Goal: Communication & Community: Answer question/provide support

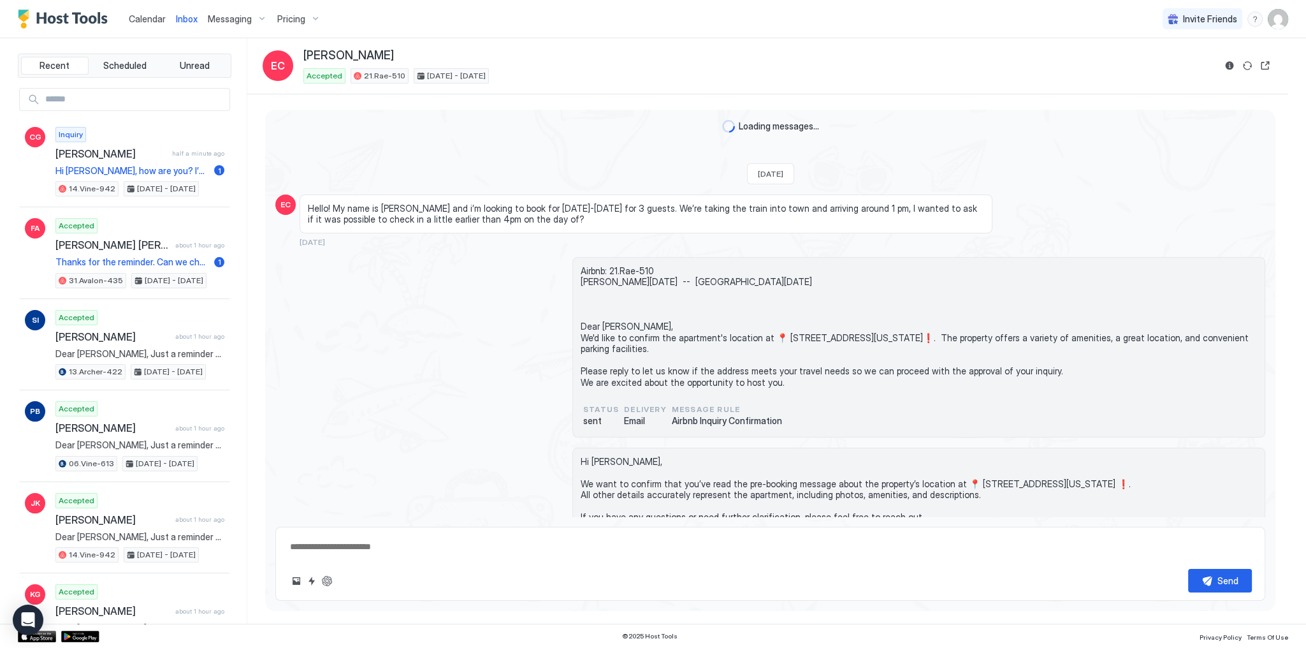
scroll to position [4537, 0]
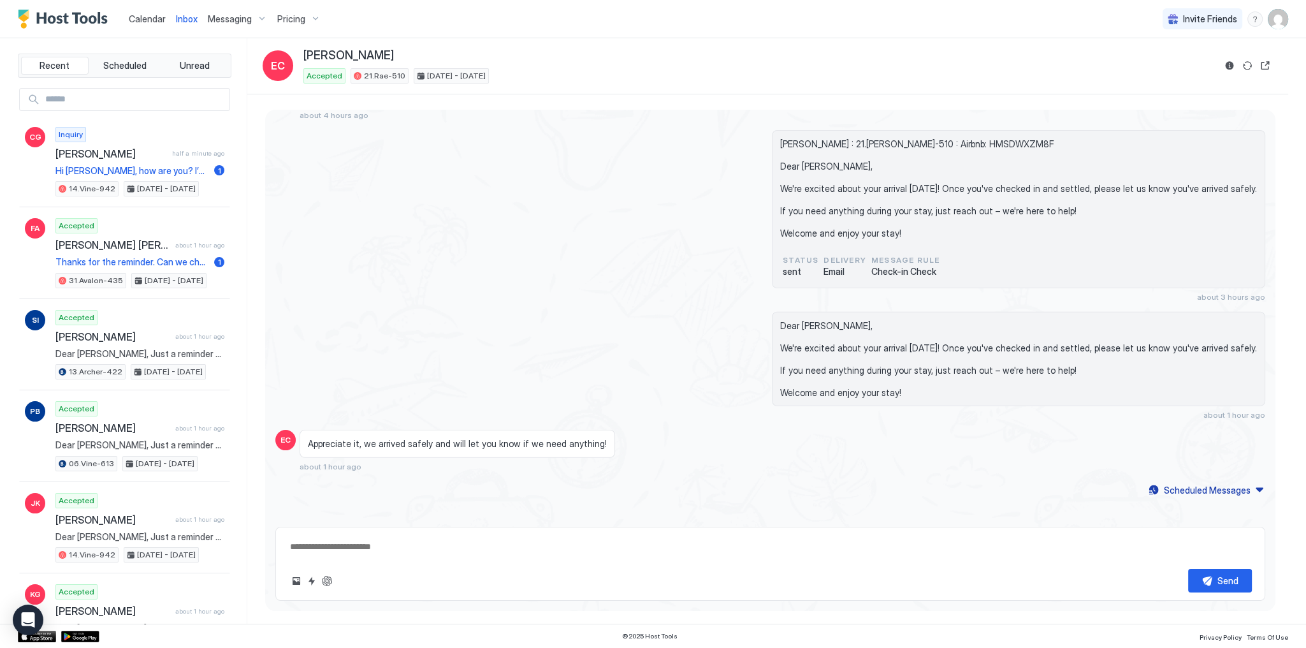
type textarea "*"
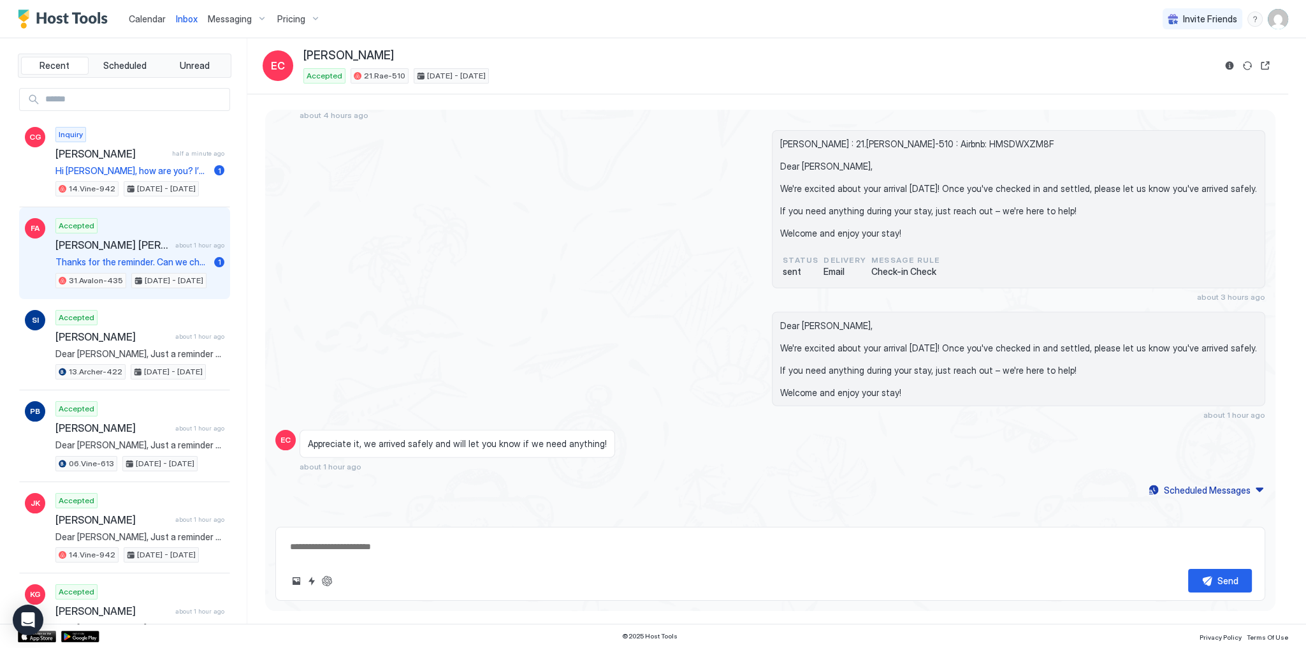
click at [140, 238] on span "[PERSON_NAME] [PERSON_NAME]" at bounding box center [112, 244] width 115 height 13
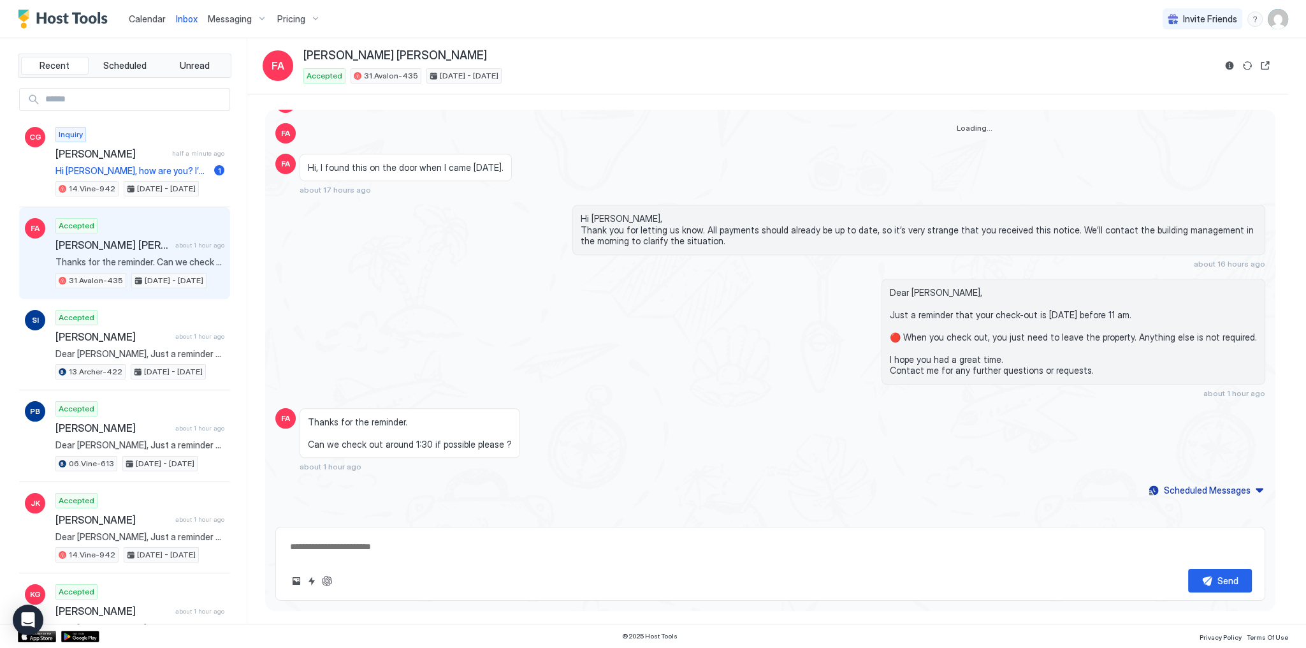
scroll to position [1757, 0]
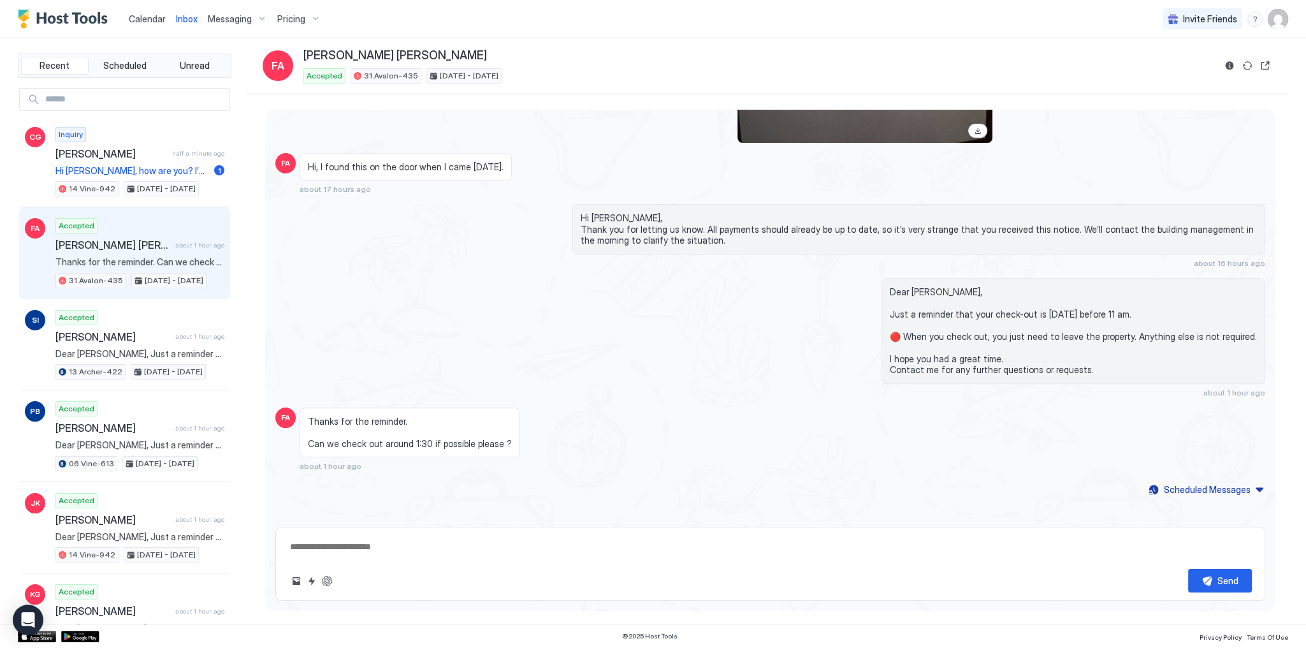
click at [416, 437] on span "Thanks for the reminder. Can we check out around 1:30 if possible please ?" at bounding box center [410, 433] width 204 height 34
click at [419, 437] on span "Thanks for the reminder. Can we check out around 1:30 if possible please ?" at bounding box center [410, 433] width 204 height 34
click at [484, 439] on span "Thanks for the reminder. Can we check out around 1:30 if possible please ?" at bounding box center [410, 433] width 204 height 34
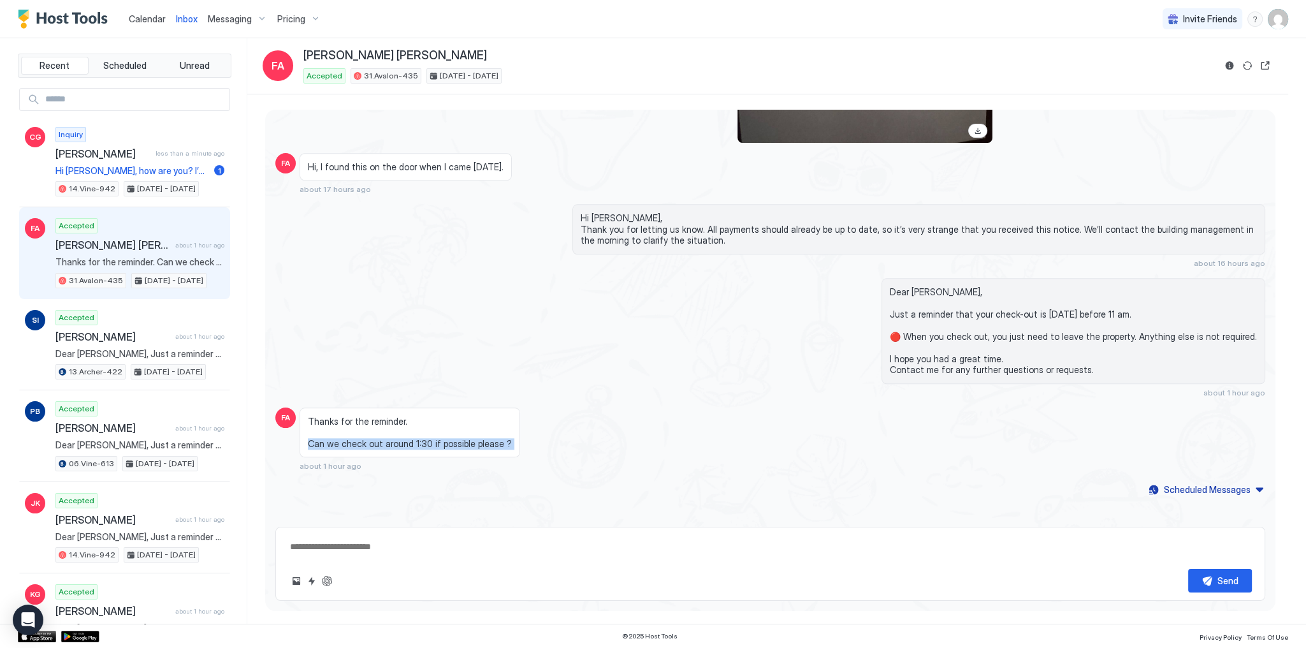
click at [484, 439] on span "Thanks for the reminder. Can we check out around 1:30 if possible please ?" at bounding box center [410, 433] width 204 height 34
click at [636, 432] on div "Thanks for the reminder. Can we check out around 1:30 if possible please ? abou…" at bounding box center [646, 439] width 693 height 64
click at [315, 581] on button "Quick reply" at bounding box center [311, 580] width 15 height 15
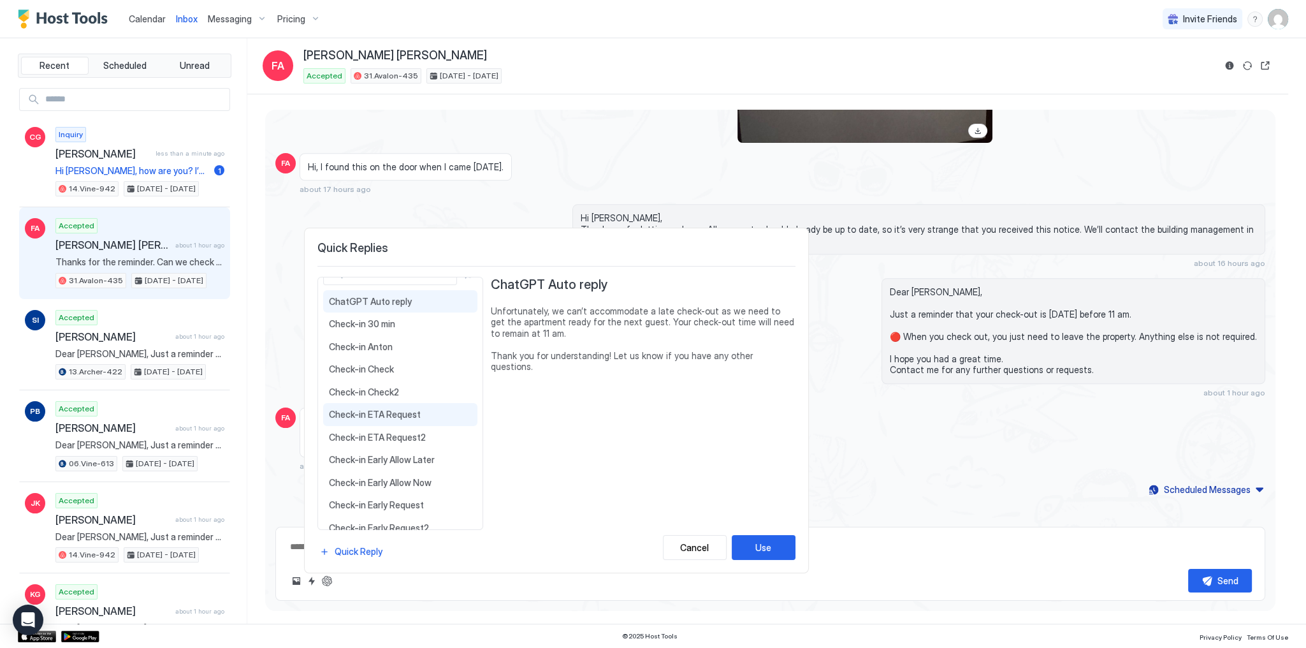
scroll to position [51, 0]
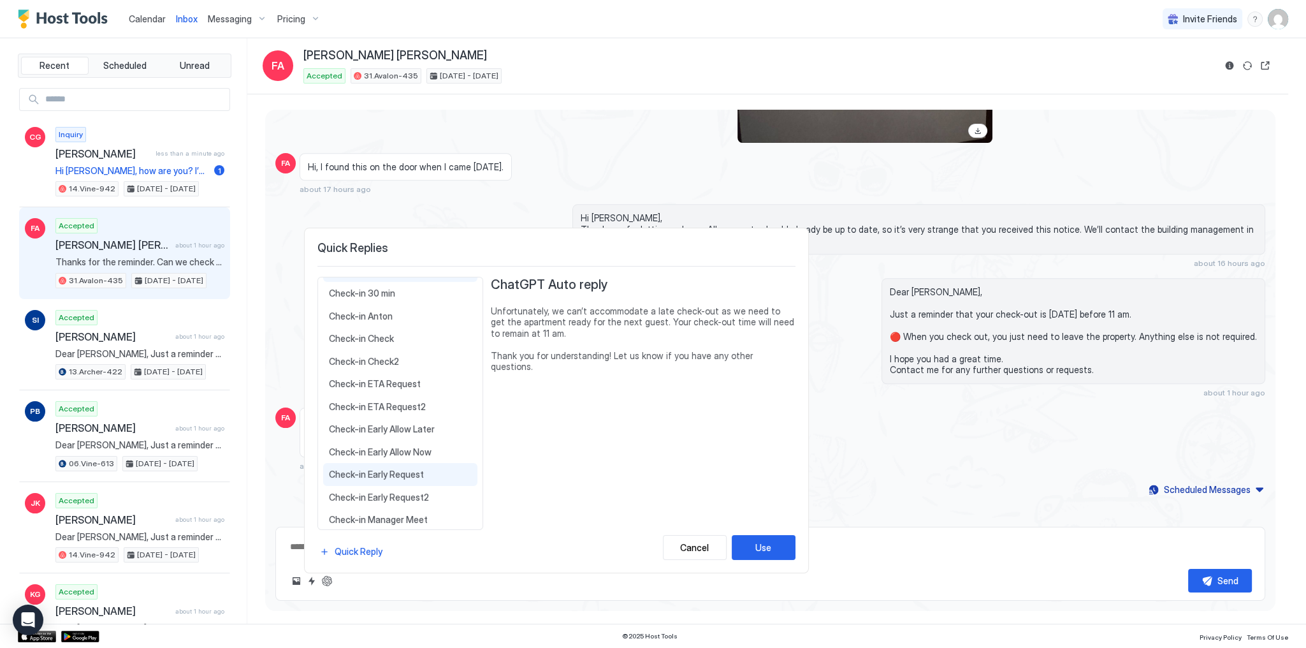
click at [419, 474] on span "Check-in Early Request" at bounding box center [400, 474] width 143 height 11
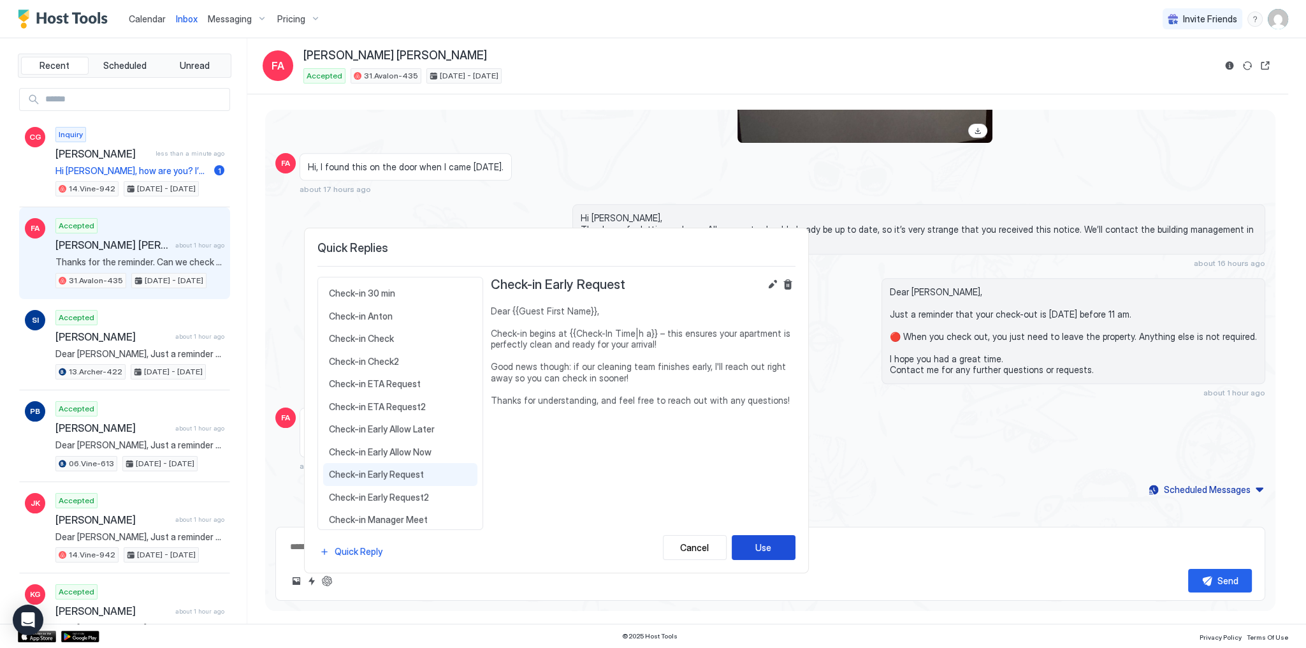
click at [757, 541] on div "Use" at bounding box center [763, 547] width 16 height 13
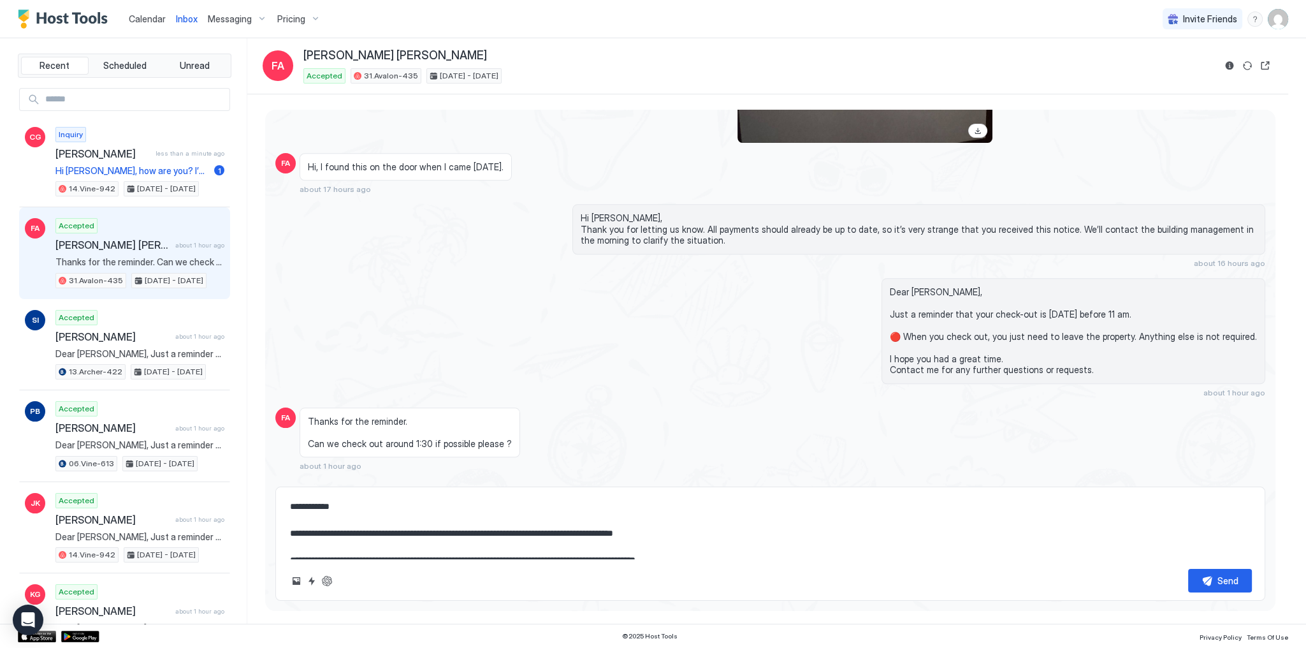
click at [593, 545] on textarea "**********" at bounding box center [770, 527] width 963 height 64
type textarea "**********"
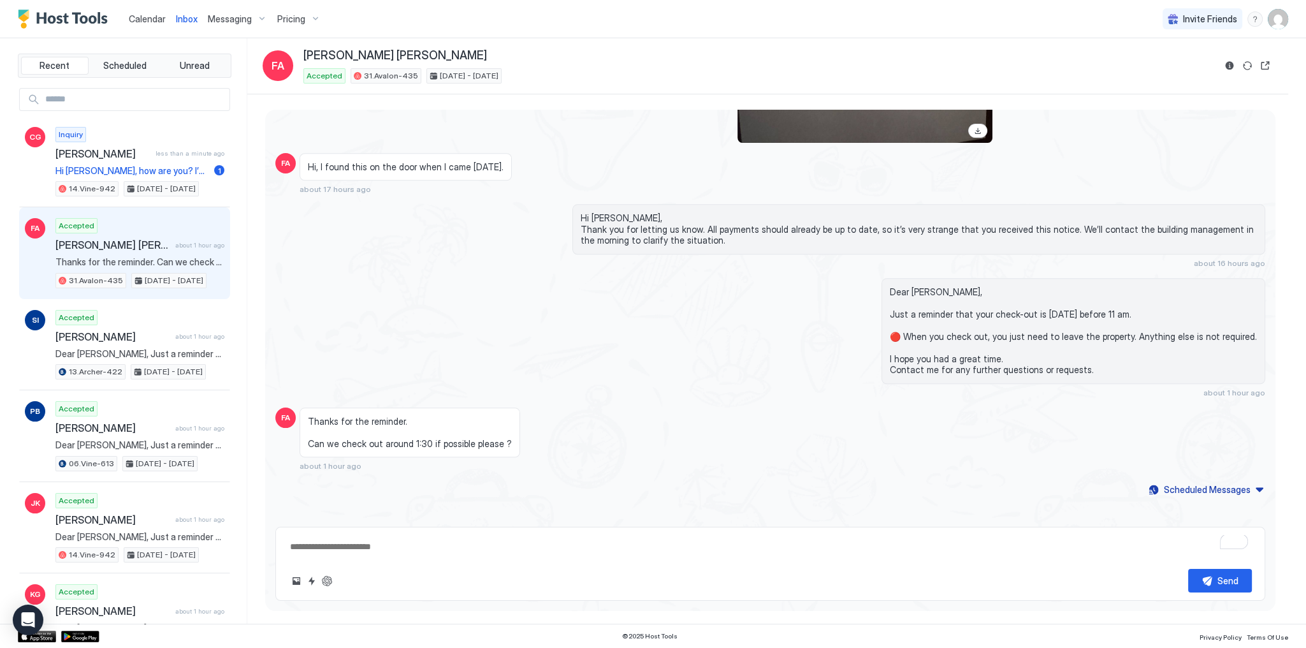
click at [537, 341] on div "Dear Faisal, Just a reminder that your check-out is tomorrow before 11 am. 🔴 Wh…" at bounding box center [770, 337] width 990 height 119
click at [500, 365] on div "Dear Faisal, Just a reminder that your check-out is tomorrow before 11 am. 🔴 Wh…" at bounding box center [770, 337] width 990 height 119
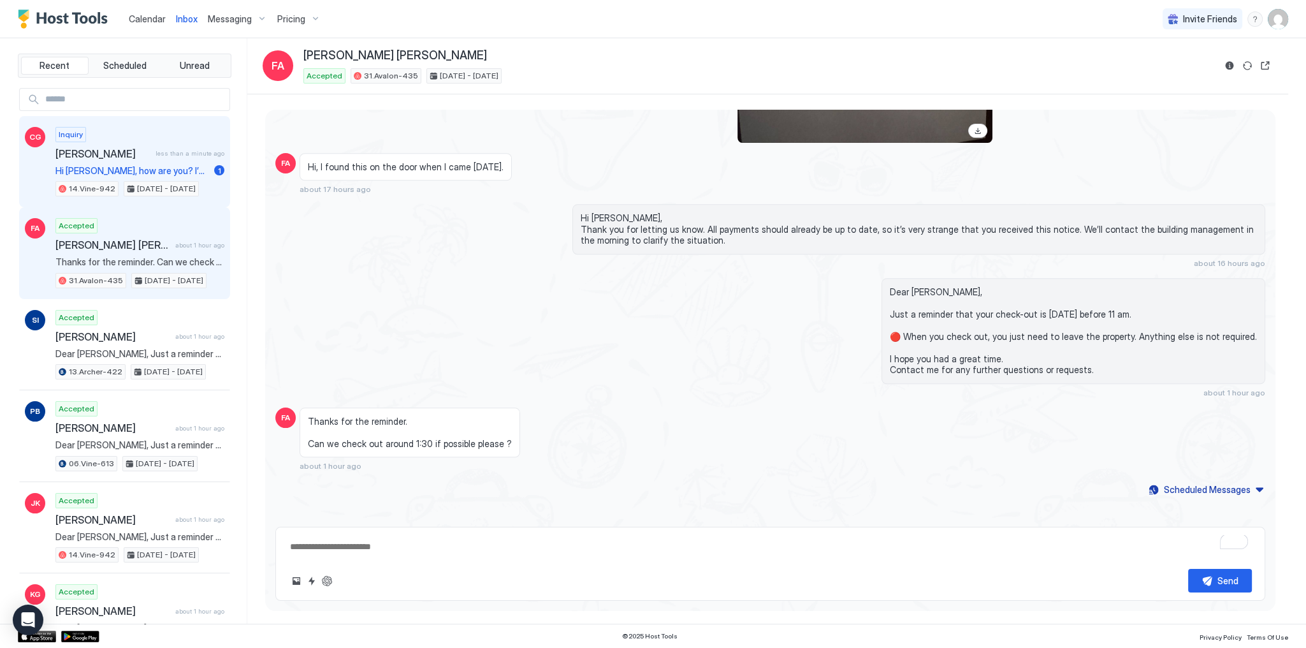
click at [140, 153] on span "[PERSON_NAME]" at bounding box center [102, 153] width 95 height 13
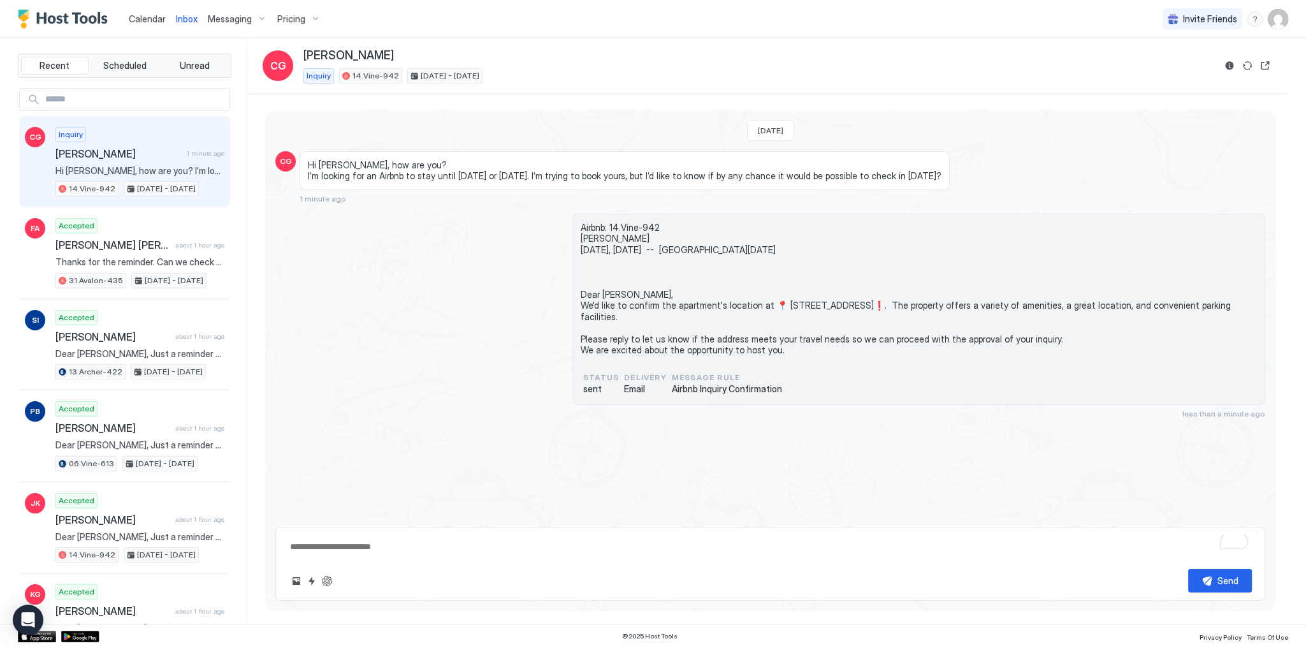
click at [608, 295] on span "Airbnb: 14.Vine-942 [PERSON_NAME] [DATE], [DATE] -- [GEOGRAPHIC_DATA][DATE] Dea…" at bounding box center [919, 289] width 676 height 134
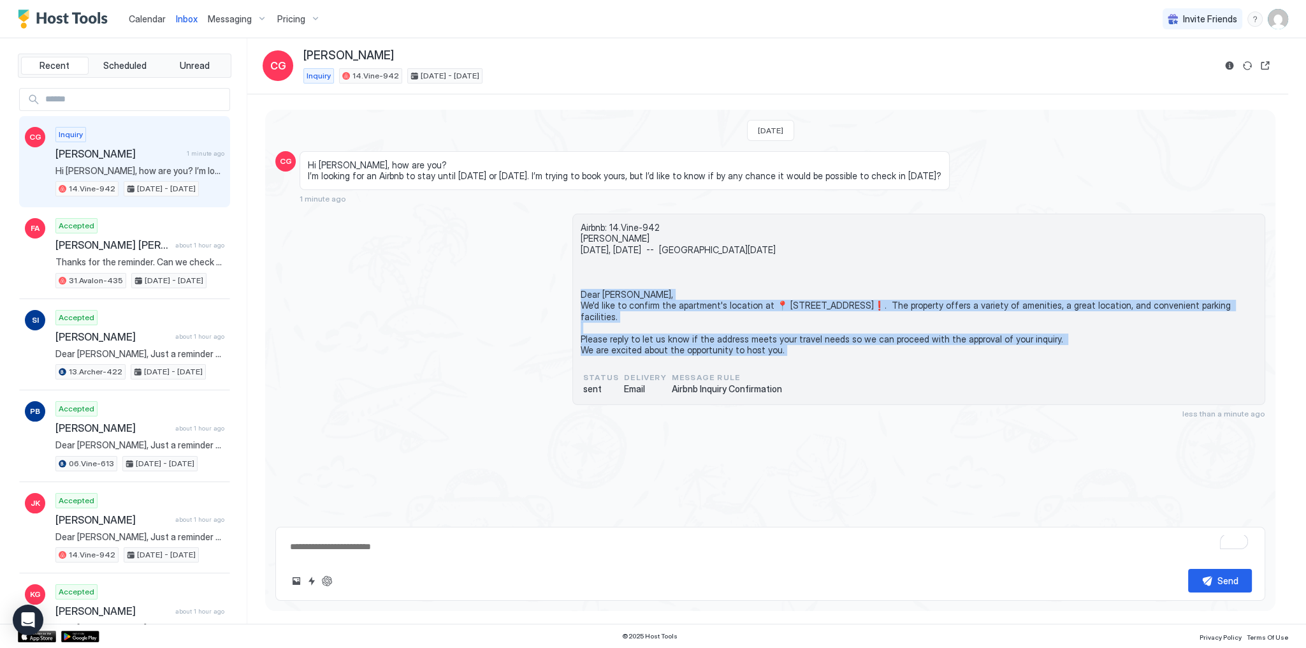
drag, startPoint x: 608, startPoint y: 295, endPoint x: 633, endPoint y: 347, distance: 57.9
click at [633, 347] on span "Airbnb: 14.Vine-942 [PERSON_NAME] [DATE], [DATE] -- [GEOGRAPHIC_DATA][DATE] Dea…" at bounding box center [919, 289] width 676 height 134
copy span "Dear Carol Goess, We'd like to confirm the apartment's location at 📍 6259 Selma…"
click at [533, 358] on div "Airbnb: 14.Vine-942 Carol Goess tomorrow, October 12th -- Tue, October 14th Dea…" at bounding box center [770, 316] width 990 height 205
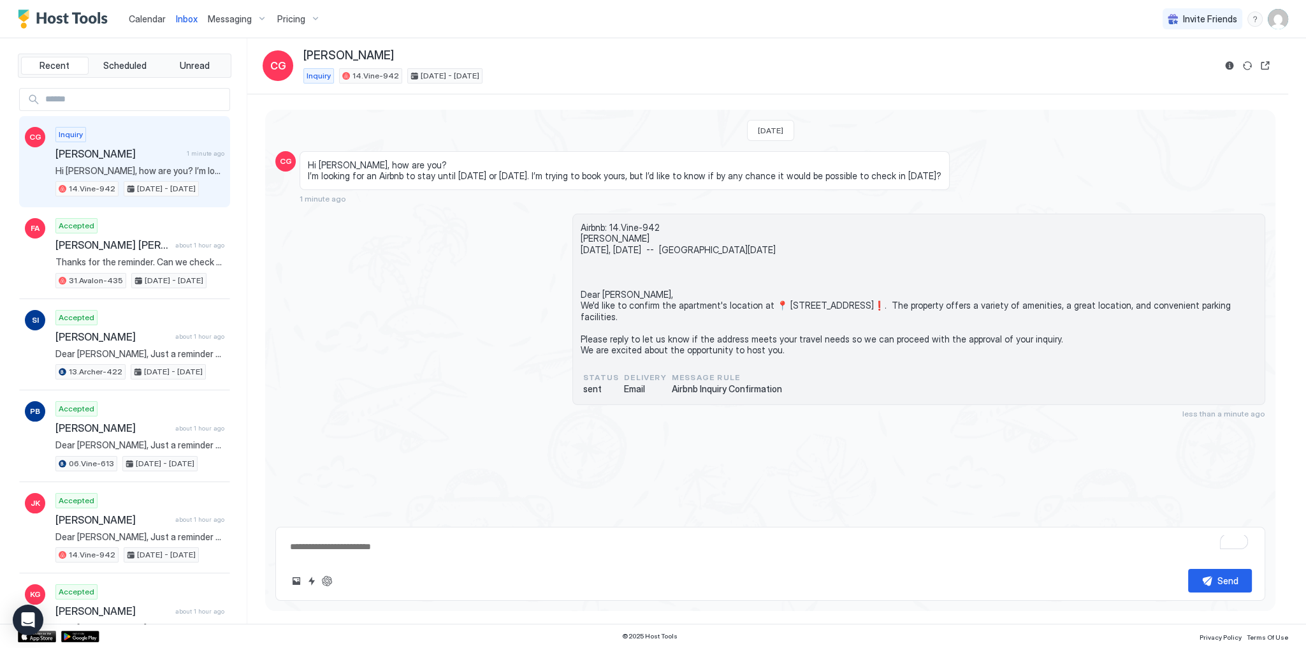
click at [395, 548] on textarea "To enrich screen reader interactions, please activate Accessibility in Grammarl…" at bounding box center [770, 547] width 963 height 24
paste textarea "**********"
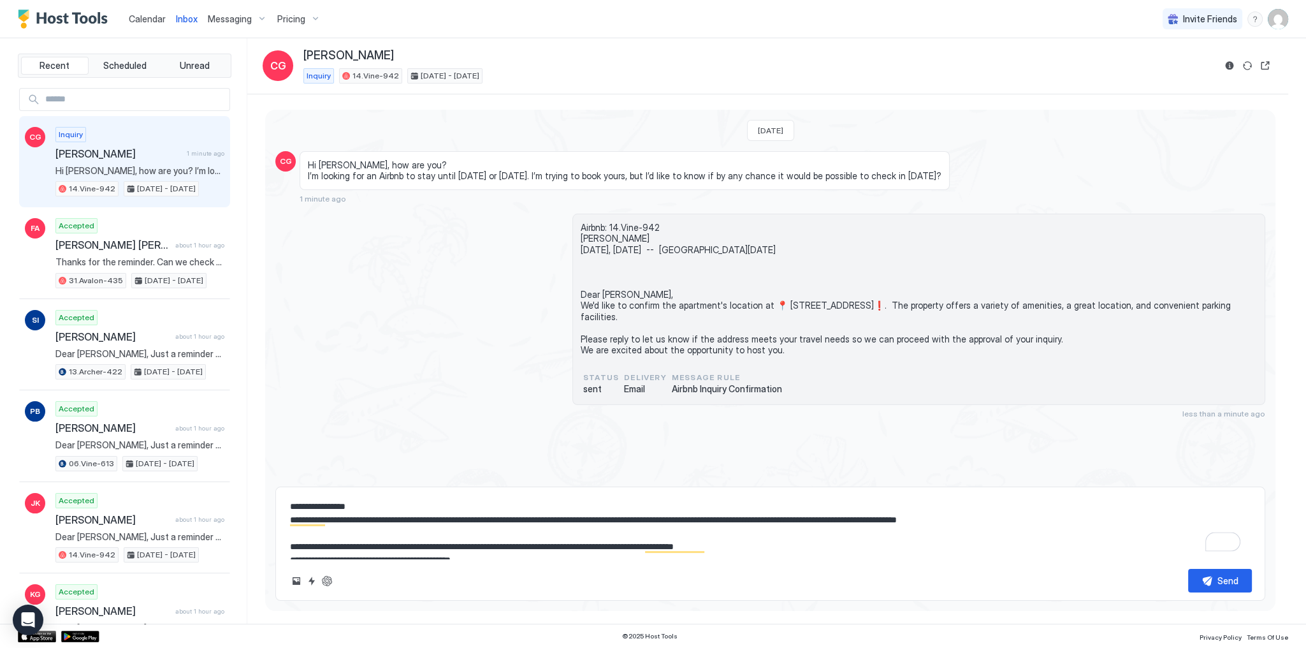
type textarea "**********"
click at [389, 175] on span "Hi [PERSON_NAME], how are you? I’m looking for an Airbnb to stay until [DATE] o…" at bounding box center [625, 170] width 634 height 22
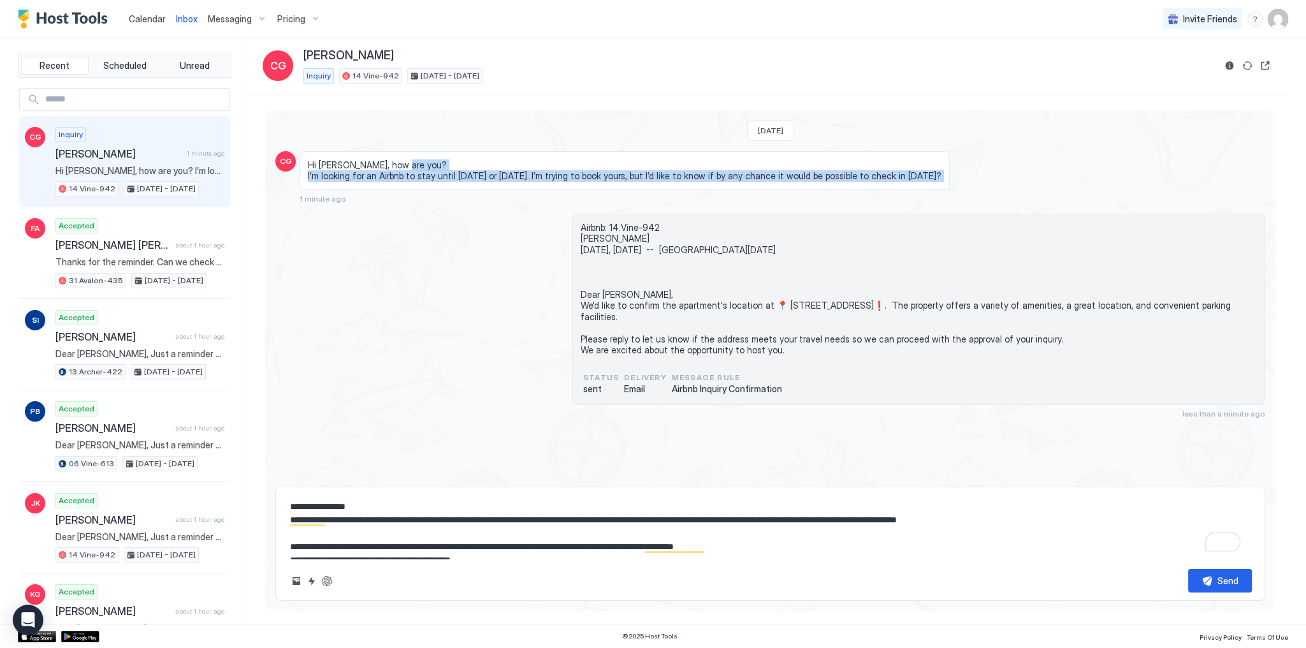
click at [389, 175] on span "Hi [PERSON_NAME], how are you? I’m looking for an Airbnb to stay until [DATE] o…" at bounding box center [625, 170] width 634 height 22
click at [479, 177] on span "Hi [PERSON_NAME], how are you? I’m looking for an Airbnb to stay until [DATE] o…" at bounding box center [625, 170] width 634 height 22
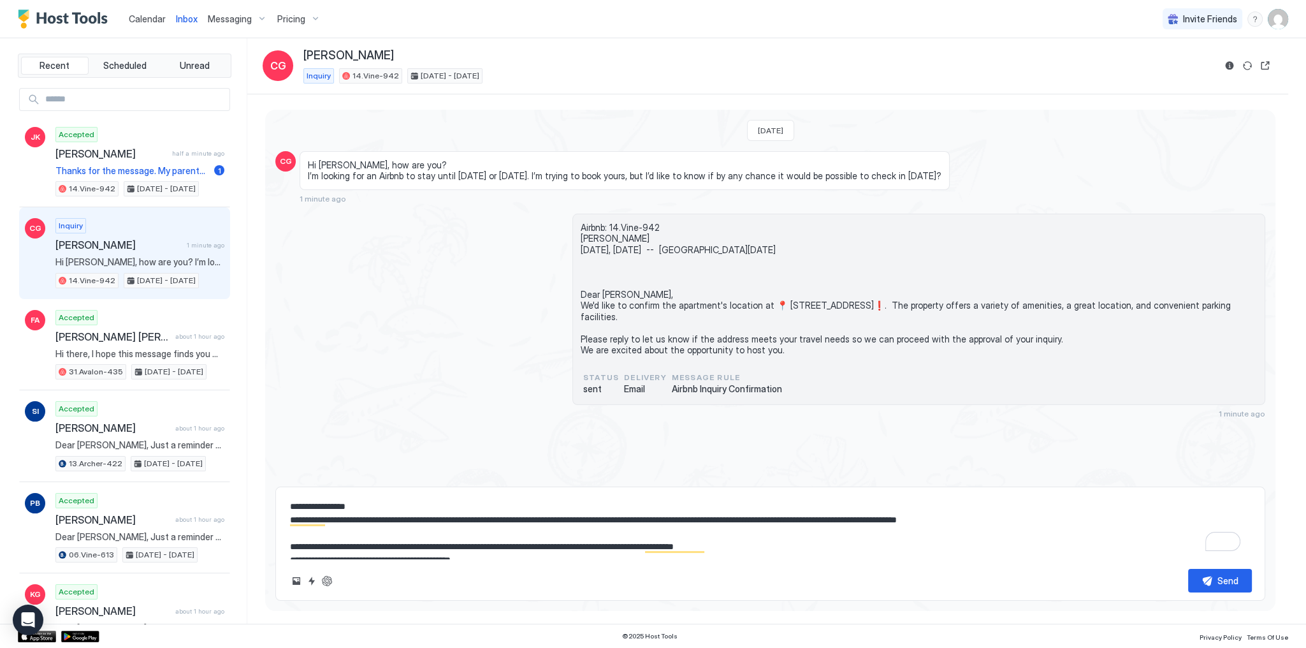
click at [470, 521] on textarea "**********" at bounding box center [770, 527] width 963 height 64
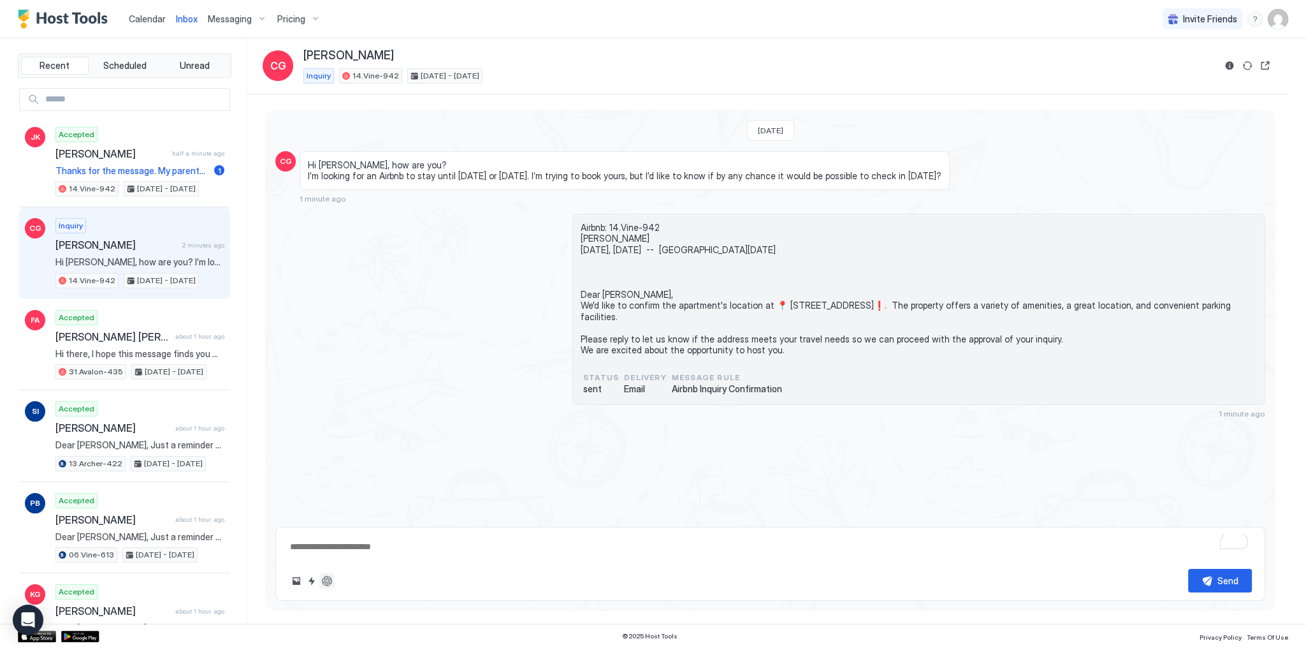
click at [326, 584] on button "ChatGPT Auto Reply" at bounding box center [326, 580] width 15 height 15
click at [311, 520] on textarea "**********" at bounding box center [770, 527] width 963 height 64
drag, startPoint x: 311, startPoint y: 520, endPoint x: 525, endPoint y: 517, distance: 214.2
click at [525, 517] on textarea "**********" at bounding box center [770, 527] width 963 height 64
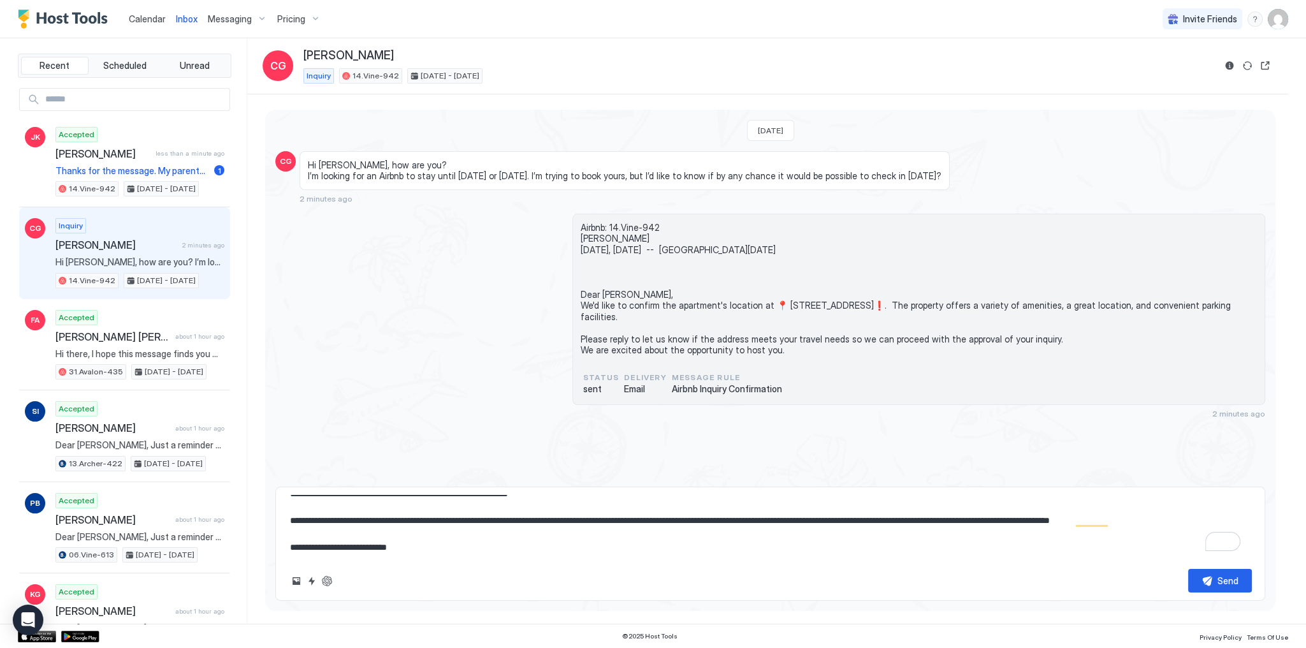
click at [462, 196] on div "Hi Tony, how are you? I’m looking for an Airbnb to stay until Monday or Tuesday…" at bounding box center [646, 177] width 693 height 52
click at [530, 532] on textarea "**********" at bounding box center [770, 527] width 963 height 64
paste textarea "**********"
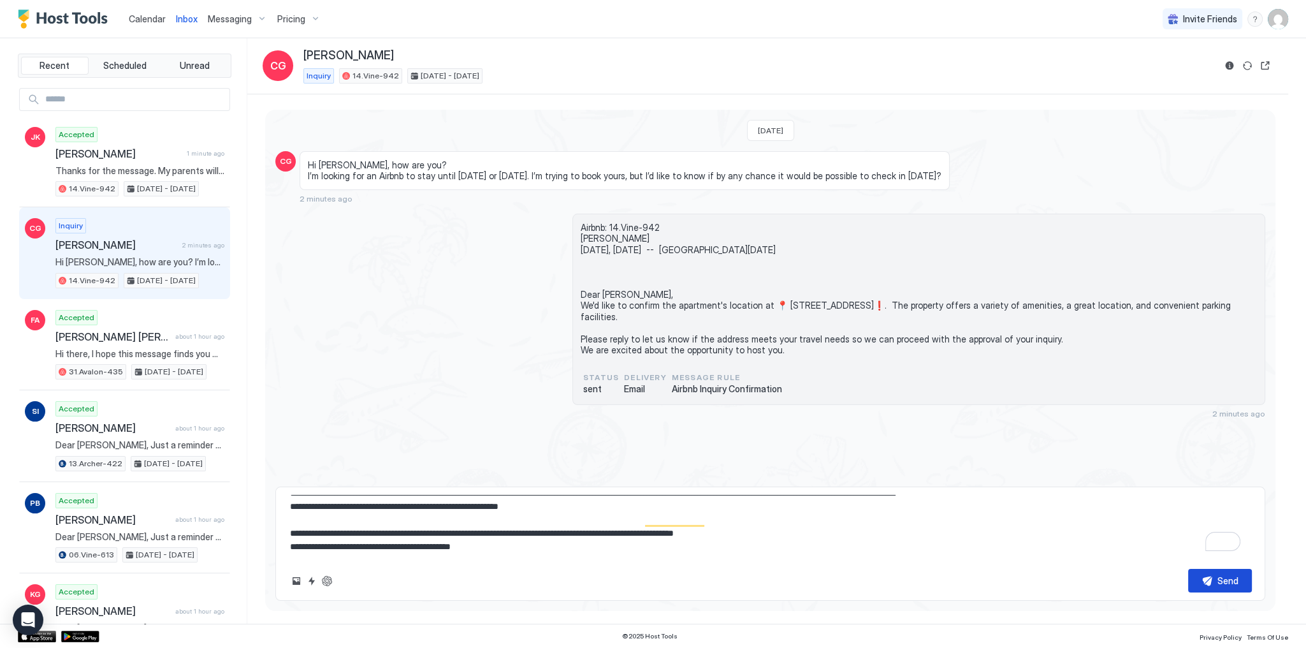
click at [1212, 583] on button "Send" at bounding box center [1220, 581] width 64 height 24
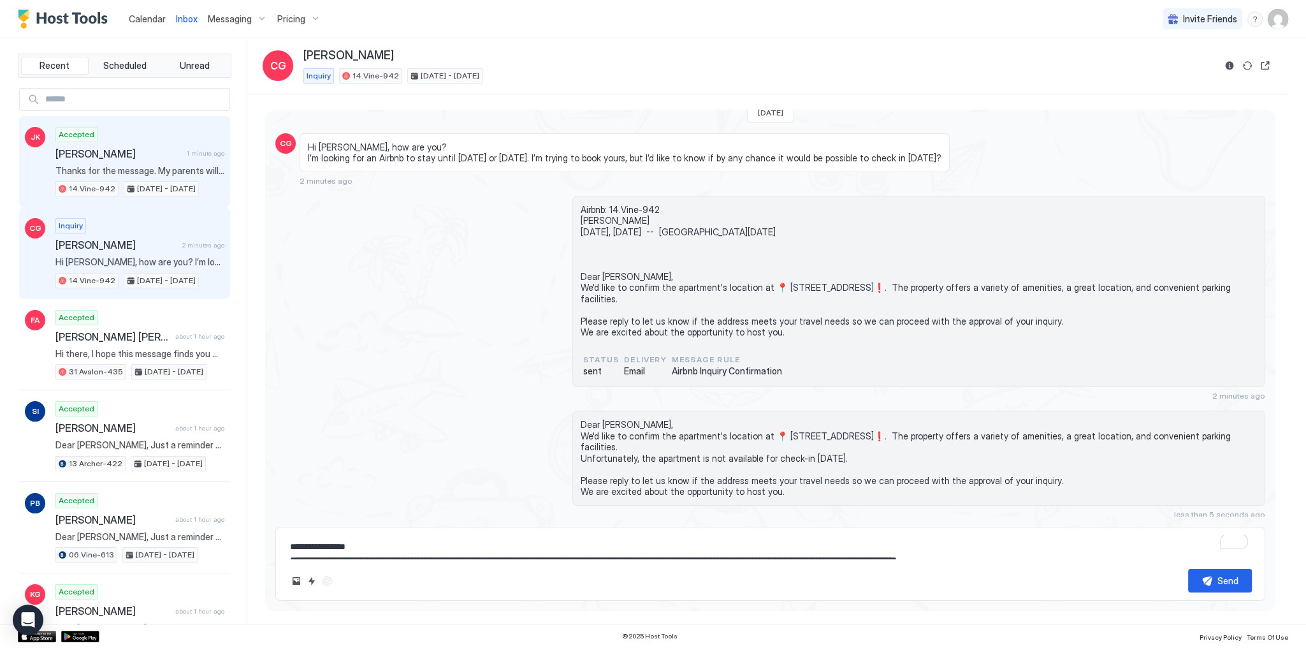
click at [147, 159] on div "Accepted Jeonghoon Kweon 1 minute ago Thanks for the message. My parents will c…" at bounding box center [139, 162] width 169 height 70
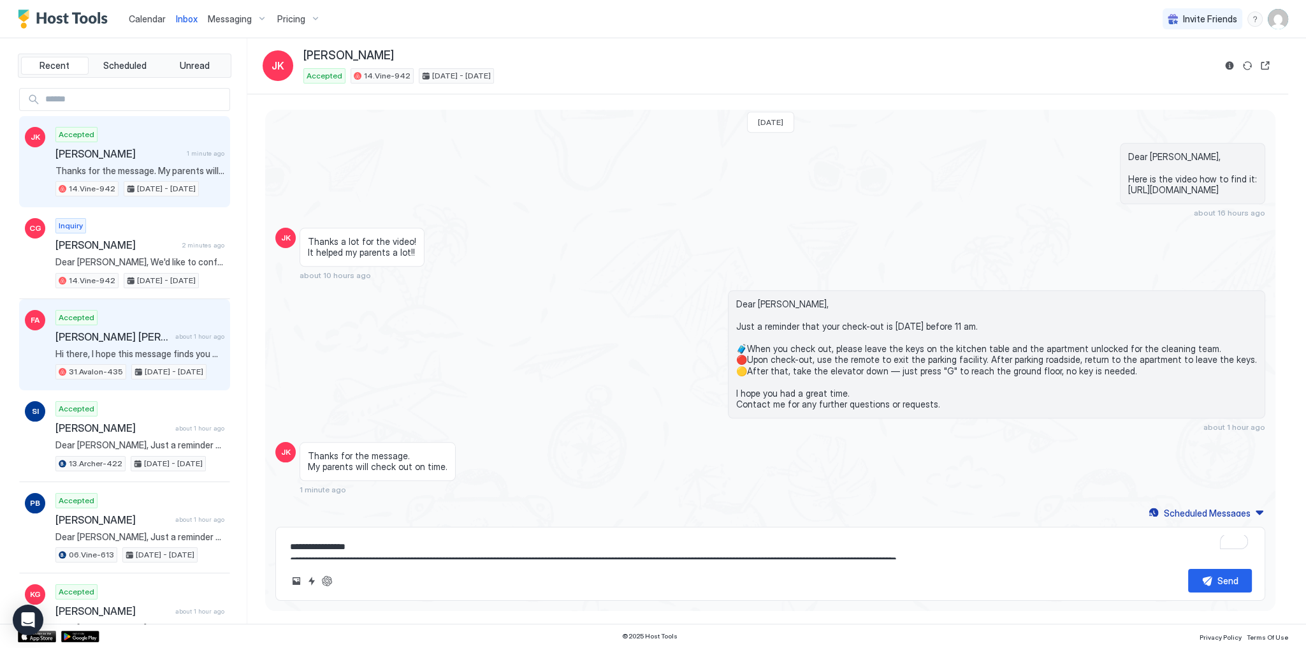
click at [143, 344] on div "Accepted Faisal Alissa about 1 hour ago Hi there, I hope this message finds you…" at bounding box center [139, 345] width 169 height 70
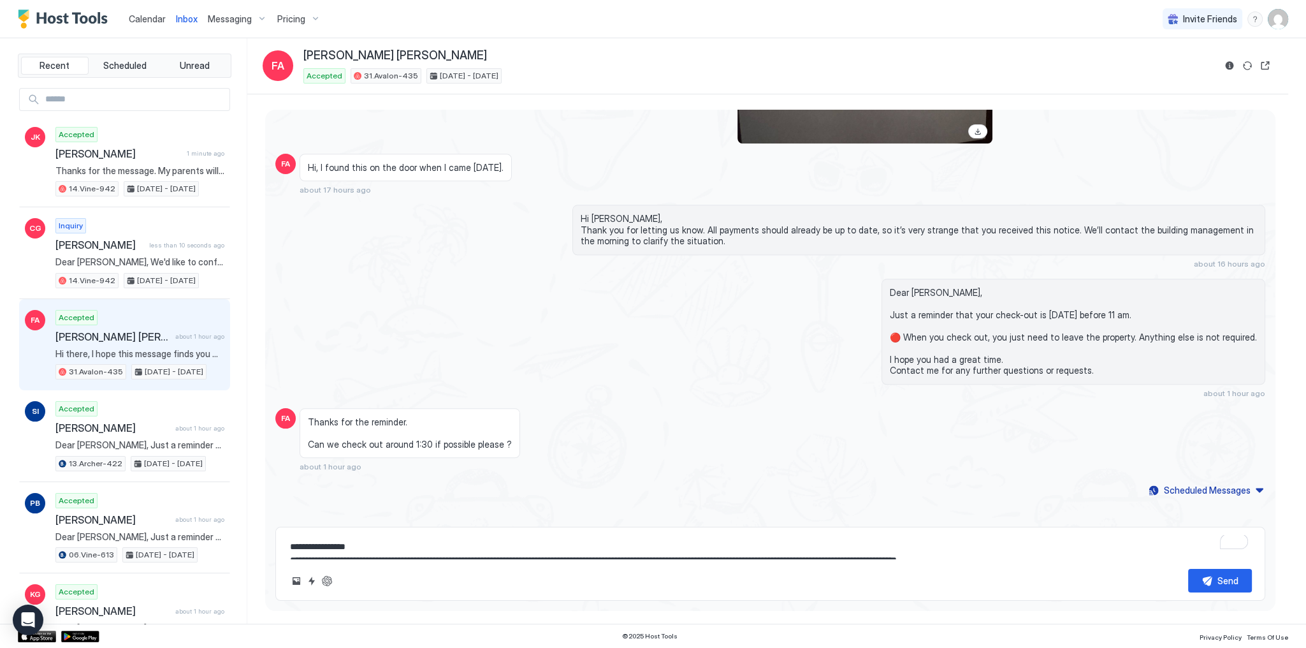
drag, startPoint x: 153, startPoint y: 17, endPoint x: 160, endPoint y: 17, distance: 7.0
click at [153, 17] on span "Calendar" at bounding box center [147, 18] width 37 height 11
click at [368, 441] on span "Thanks for the reminder. Can we check out around 1:30 if possible please ?" at bounding box center [410, 433] width 204 height 34
click at [369, 441] on span "Thanks for the reminder. Can we check out around 1:30 if possible please ?" at bounding box center [410, 433] width 204 height 34
drag, startPoint x: 369, startPoint y: 441, endPoint x: 350, endPoint y: 415, distance: 32.4
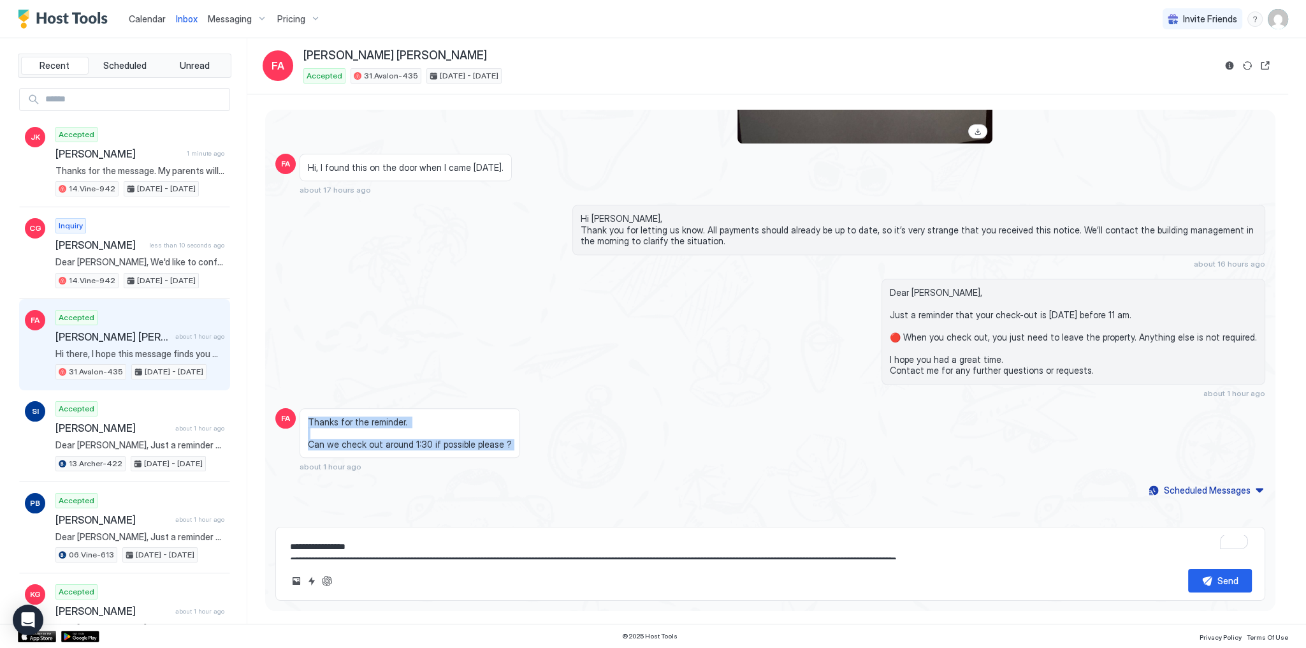
click at [350, 416] on span "Thanks for the reminder. Can we check out around 1:30 if possible please ?" at bounding box center [410, 433] width 204 height 34
copy span "Thanks for the reminder. Can we check out around 1:30 if possible please ?"
click at [497, 432] on span "Thanks for the reminder. Can we check out around 1:30 if possible please ?" at bounding box center [410, 433] width 204 height 34
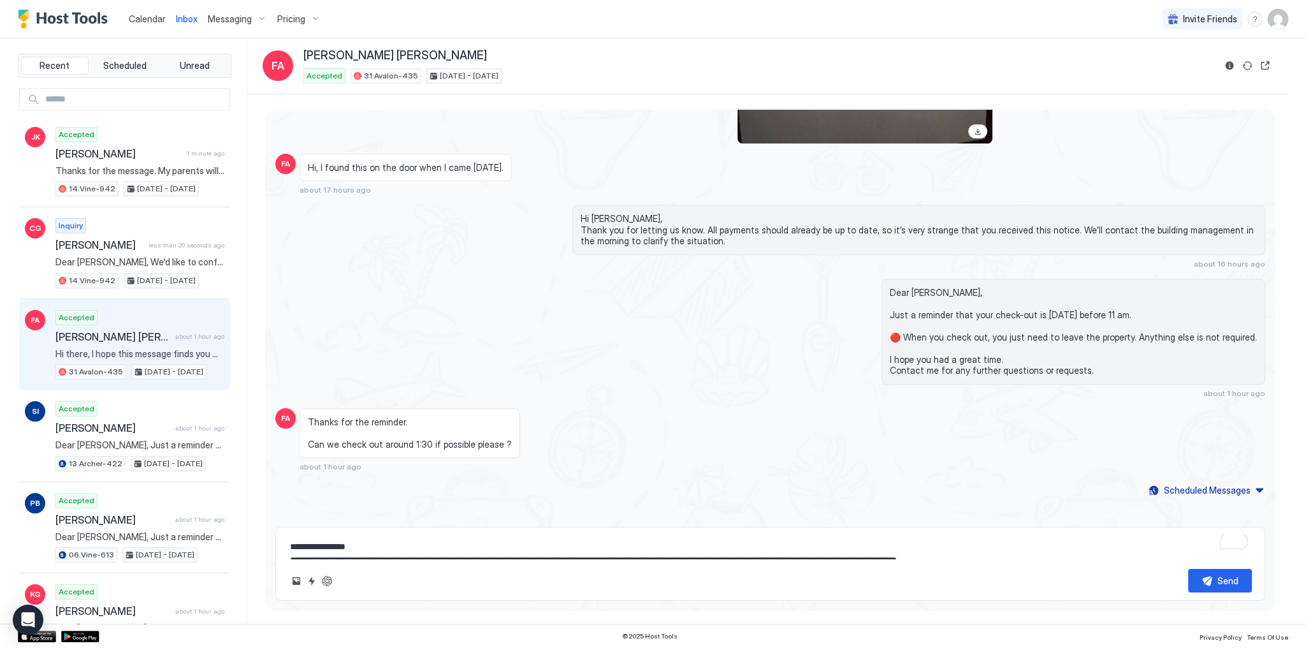
click at [489, 296] on div "Dear Faisal, Just a reminder that your check-out is tomorrow before 11 am. 🔴 Wh…" at bounding box center [770, 338] width 990 height 119
click at [528, 279] on div "Dear Faisal, Just a reminder that your check-out is tomorrow before 11 am. 🔴 Wh…" at bounding box center [770, 338] width 990 height 119
click at [314, 584] on button "Quick reply" at bounding box center [311, 580] width 15 height 15
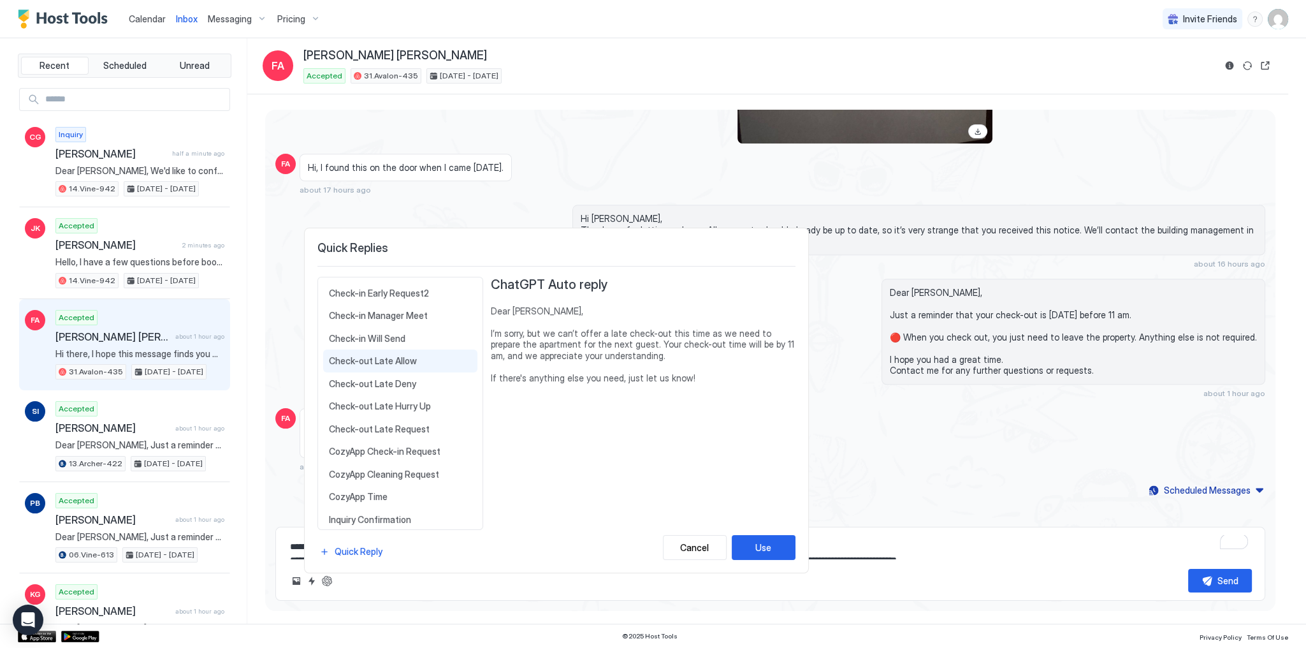
click at [421, 364] on div "Check-out Late Allow Dear {{Guest First Name}}, Your late check-out at {{Check-…" at bounding box center [400, 360] width 154 height 23
click at [887, 416] on div at bounding box center [653, 324] width 1306 height 648
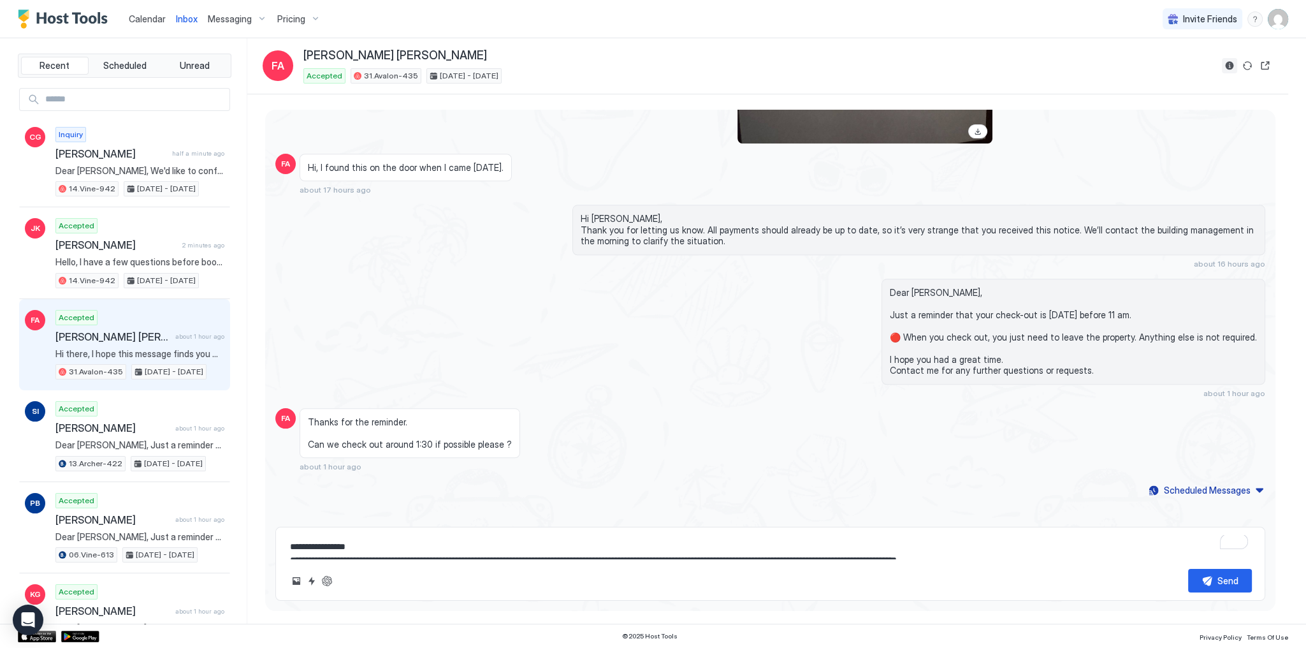
click at [1232, 66] on button "Reservation information" at bounding box center [1229, 65] width 15 height 15
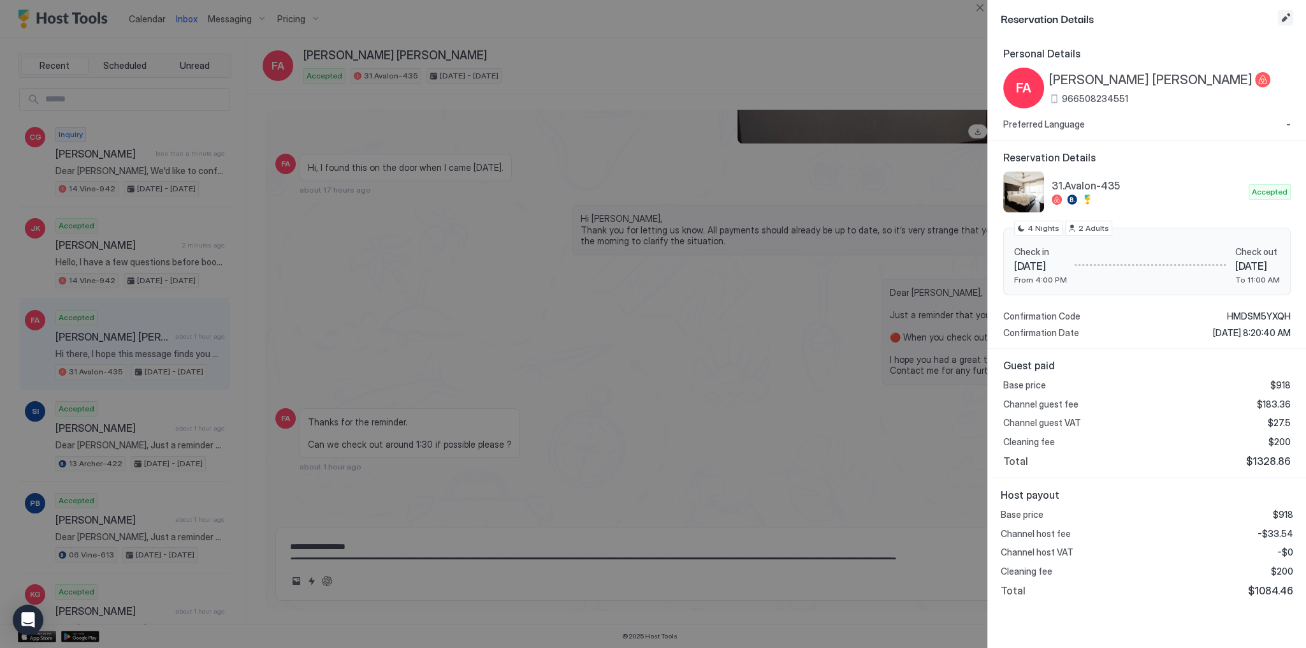
click at [1288, 18] on button "Edit reservation" at bounding box center [1285, 17] width 15 height 15
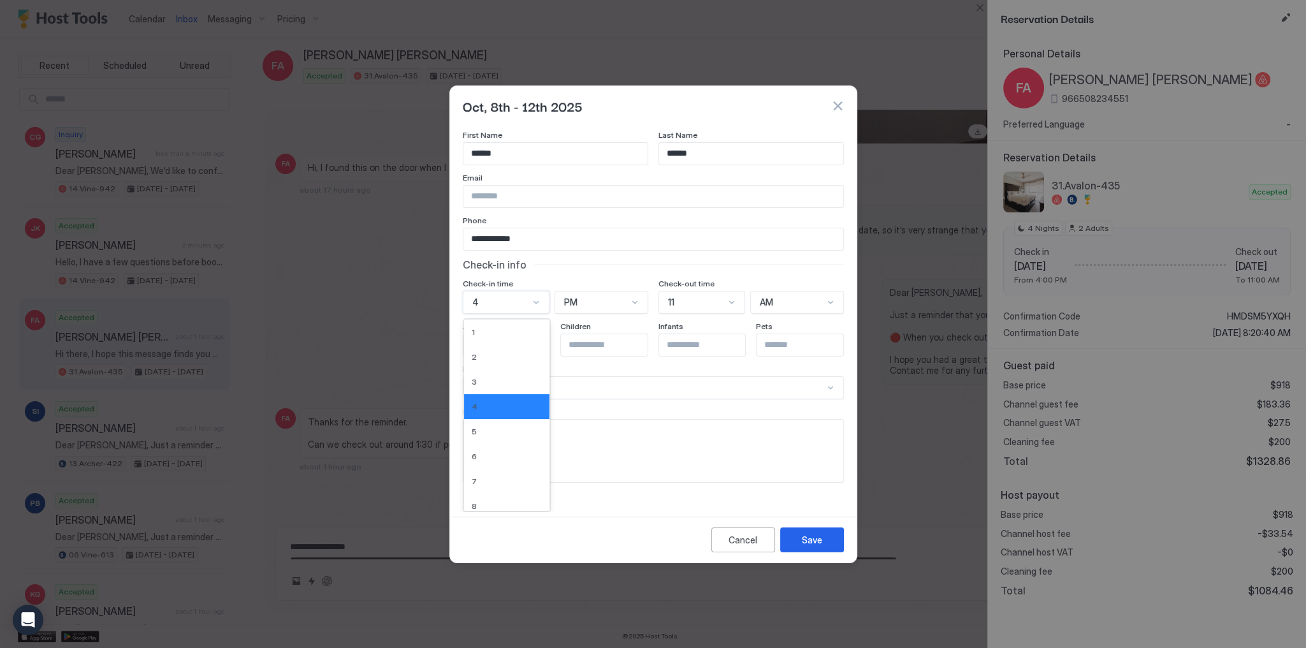
click at [525, 314] on div "12 results available. Use Up and Down to choose options, press Enter to select …" at bounding box center [506, 302] width 87 height 23
click at [699, 300] on div "11" at bounding box center [696, 301] width 57 height 11
click at [688, 337] on div "1" at bounding box center [702, 331] width 85 height 25
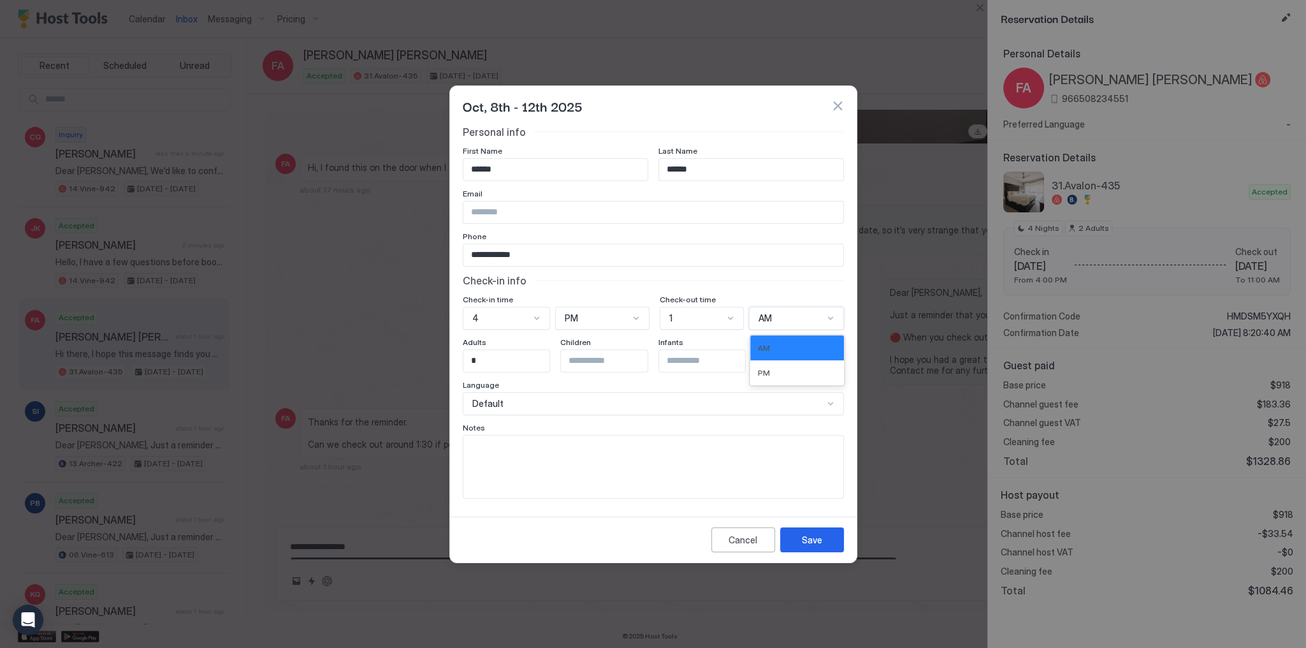
click at [786, 321] on div "AM" at bounding box center [791, 317] width 64 height 11
click at [778, 371] on div "PM" at bounding box center [797, 373] width 78 height 10
click at [743, 278] on div "Check-in info" at bounding box center [653, 280] width 381 height 13
click at [810, 542] on div "Save" at bounding box center [812, 539] width 20 height 13
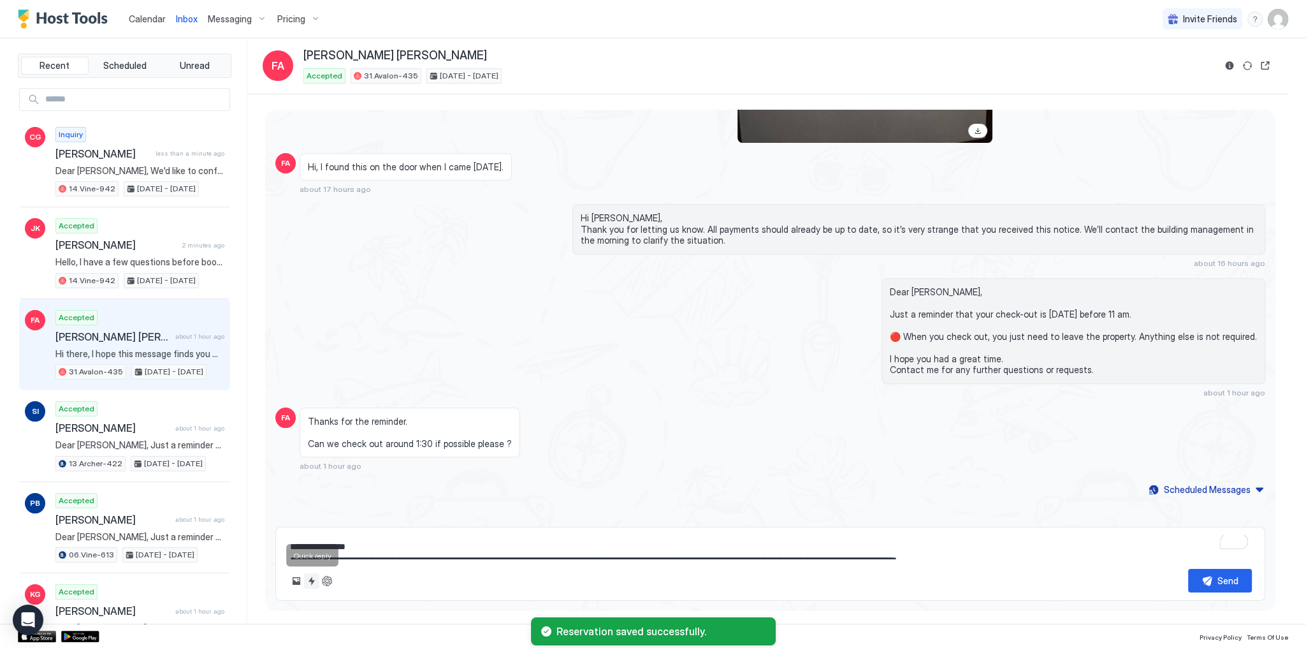
click at [308, 581] on button "Quick reply" at bounding box center [311, 580] width 15 height 15
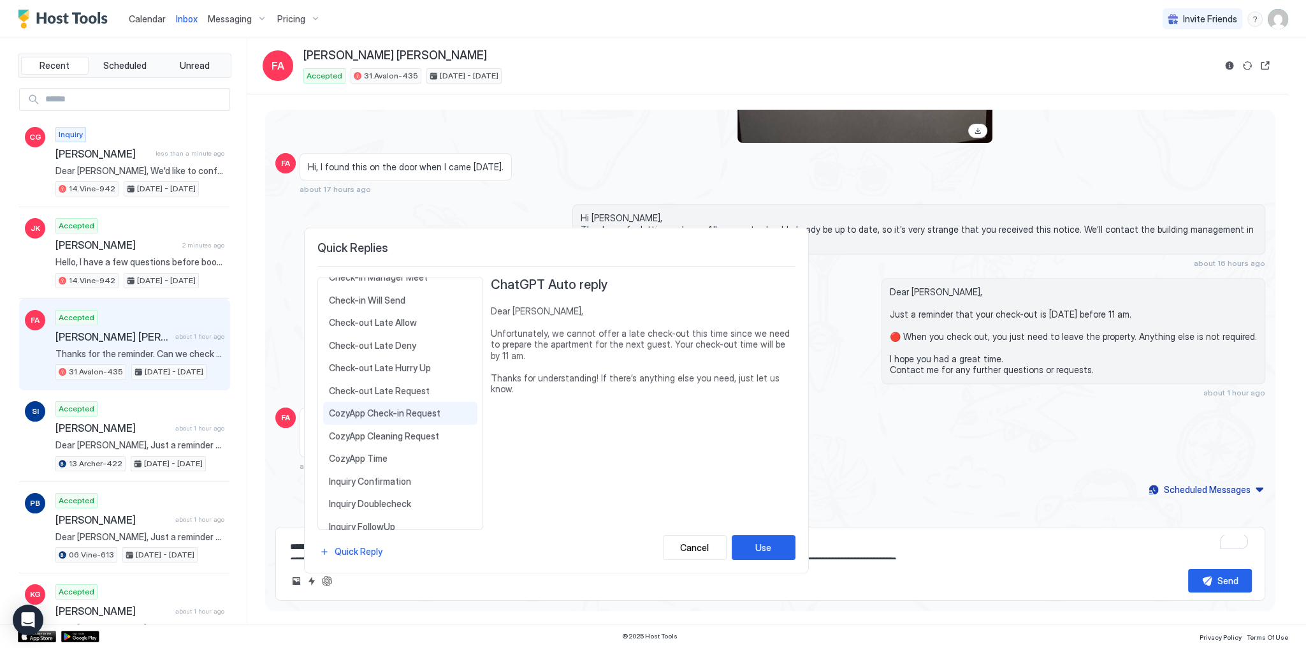
scroll to position [284, 0]
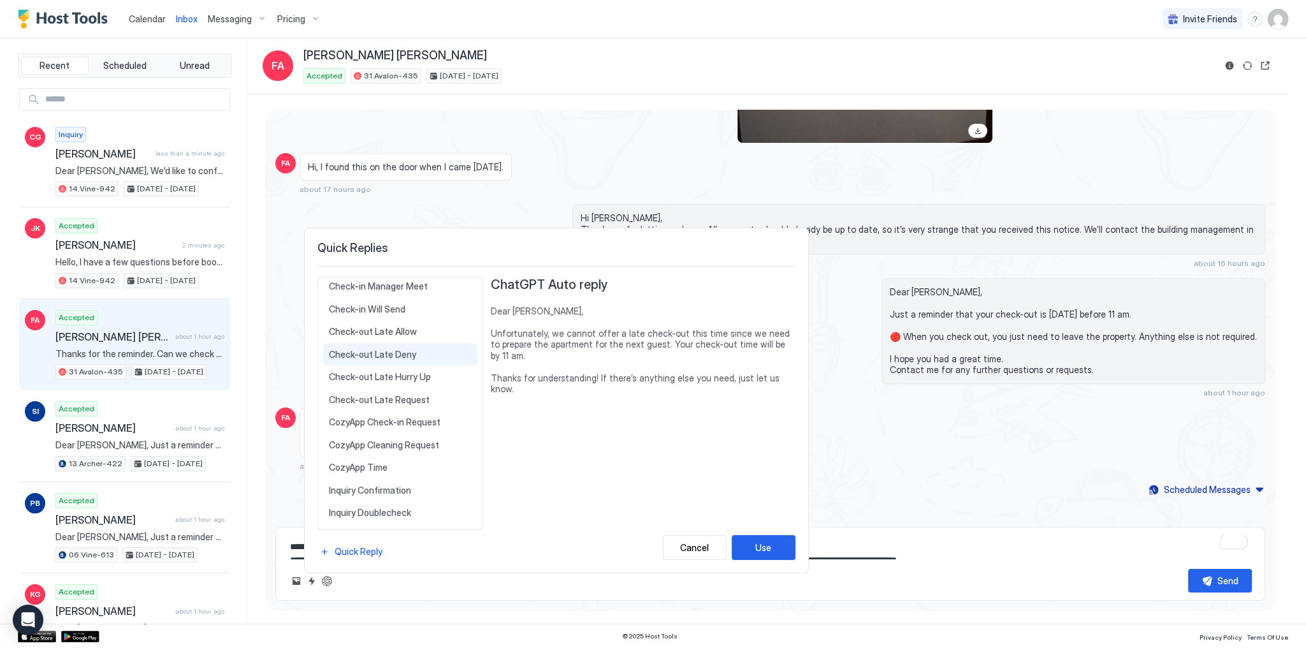
click at [419, 351] on span "Check-out Late Deny" at bounding box center [400, 354] width 143 height 11
drag, startPoint x: 417, startPoint y: 327, endPoint x: 421, endPoint y: 333, distance: 7.3
click at [416, 327] on span "Check-out Late Allow" at bounding box center [400, 331] width 143 height 11
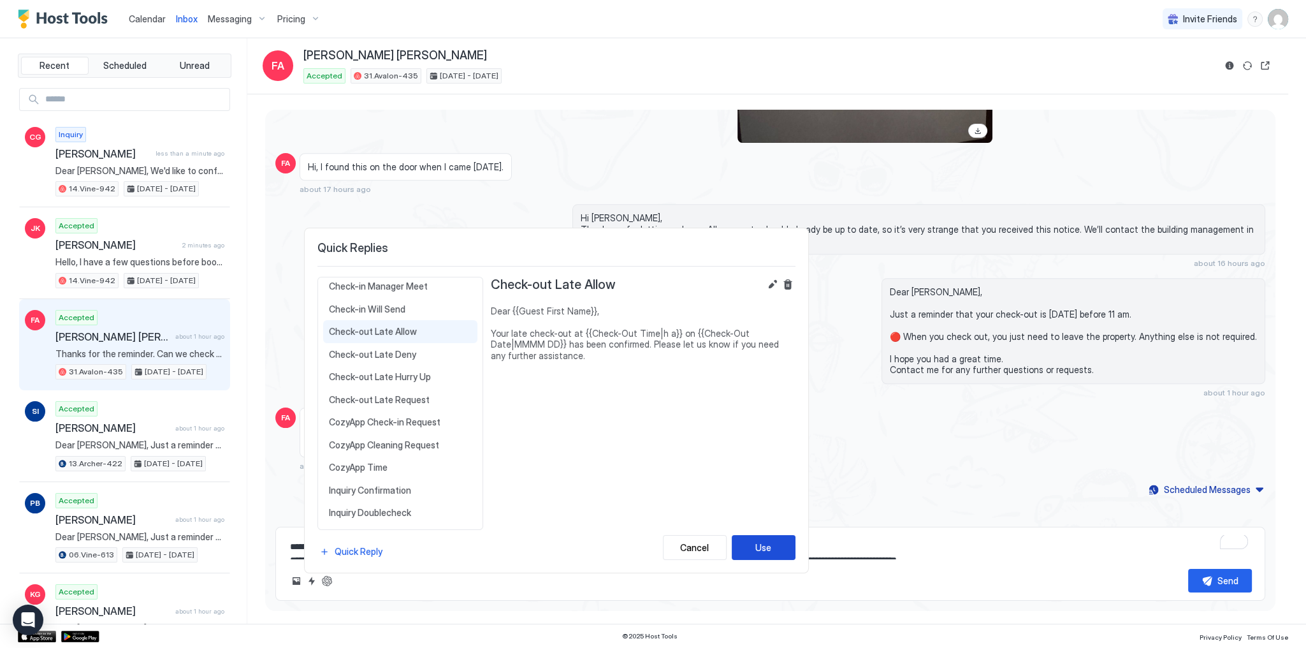
click at [753, 547] on button "Use" at bounding box center [764, 547] width 64 height 25
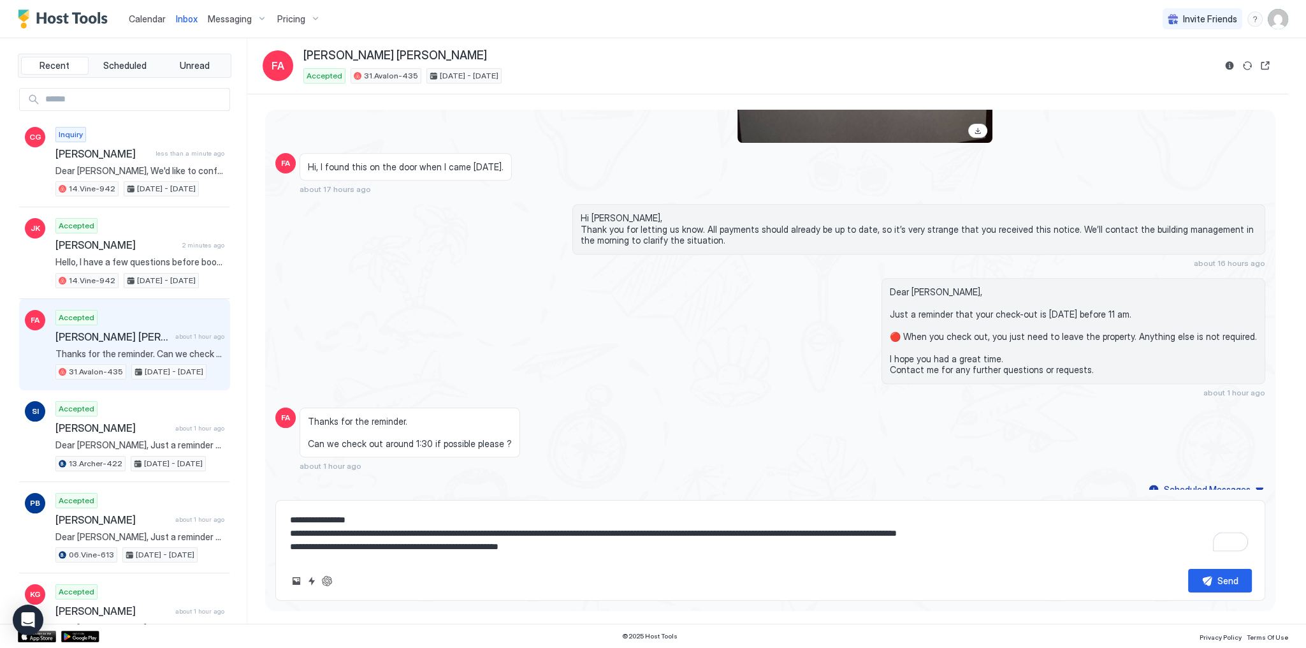
click at [702, 553] on textarea "**********" at bounding box center [770, 533] width 963 height 50
type textarea "**********"
click at [801, 539] on textarea "**********" at bounding box center [770, 533] width 963 height 50
click at [862, 448] on div "Thanks for the reminder. Can we check out around 1:30 if possible please ? abou…" at bounding box center [646, 439] width 693 height 64
click at [1223, 578] on div "Send" at bounding box center [1228, 580] width 21 height 13
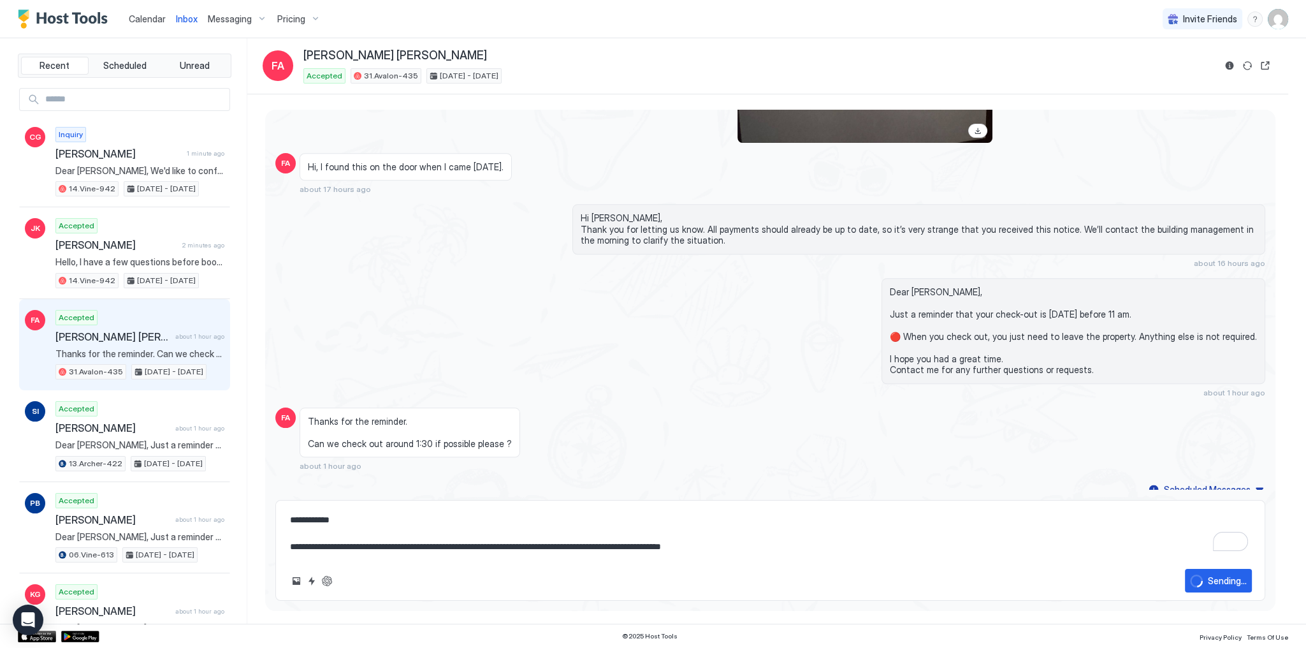
scroll to position [1830, 0]
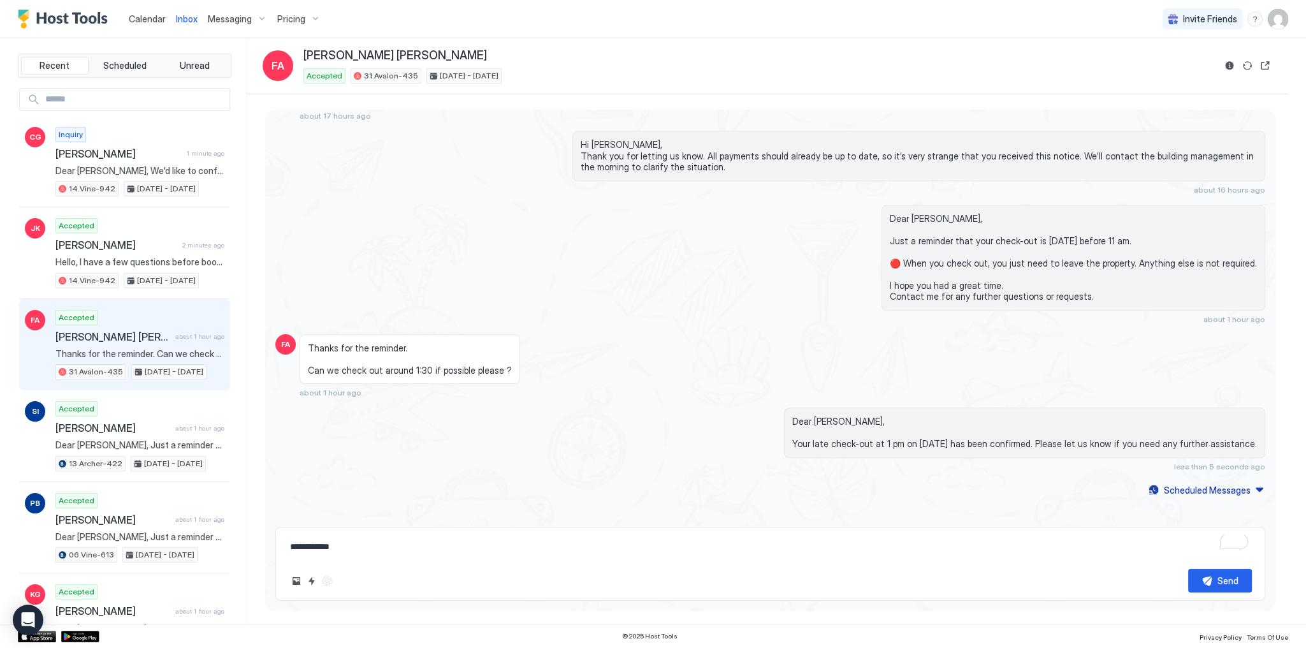
click at [522, 159] on div "Hi Faisal, Thank you for letting us know. All payments should already be up to …" at bounding box center [770, 163] width 990 height 64
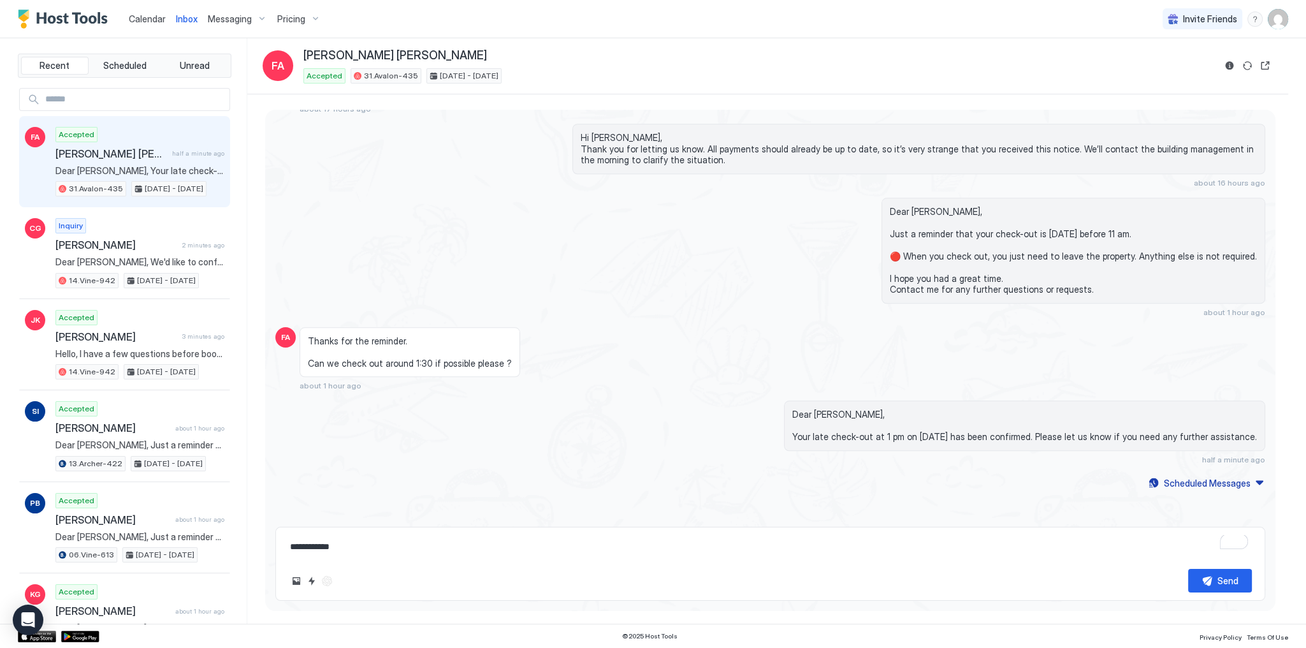
scroll to position [1768, 0]
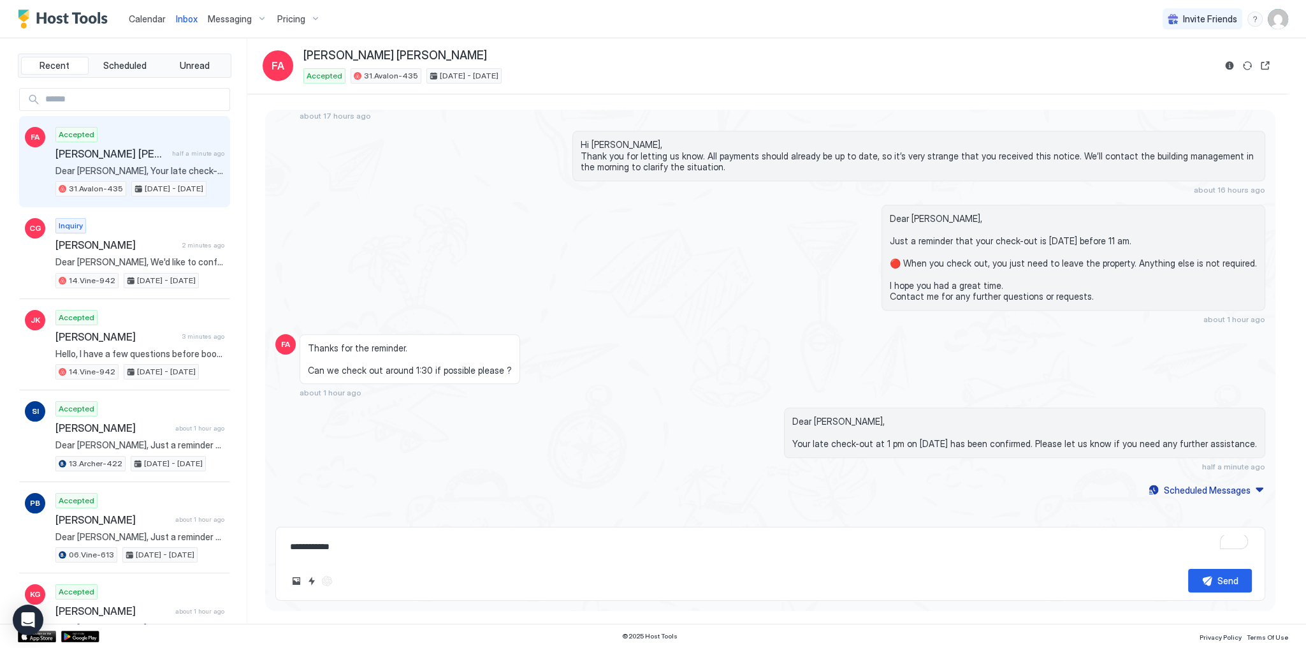
click at [634, 254] on div "Dear Faisal, Just a reminder that your check-out is tomorrow before 11 am. 🔴 Wh…" at bounding box center [918, 264] width 693 height 119
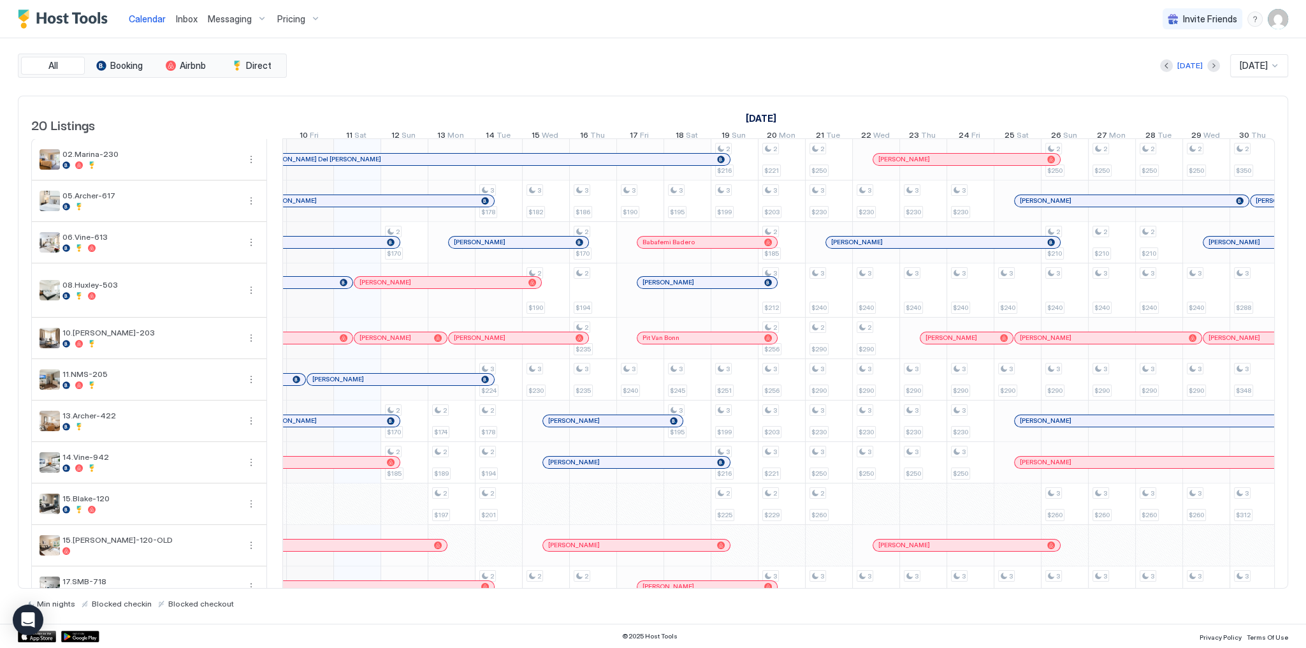
click at [407, 46] on div "All Booking Airbnb Direct Today Oct 2025 20 Listings September 2025 October 202…" at bounding box center [653, 330] width 1270 height 585
click at [190, 20] on span "Inbox" at bounding box center [187, 18] width 22 height 11
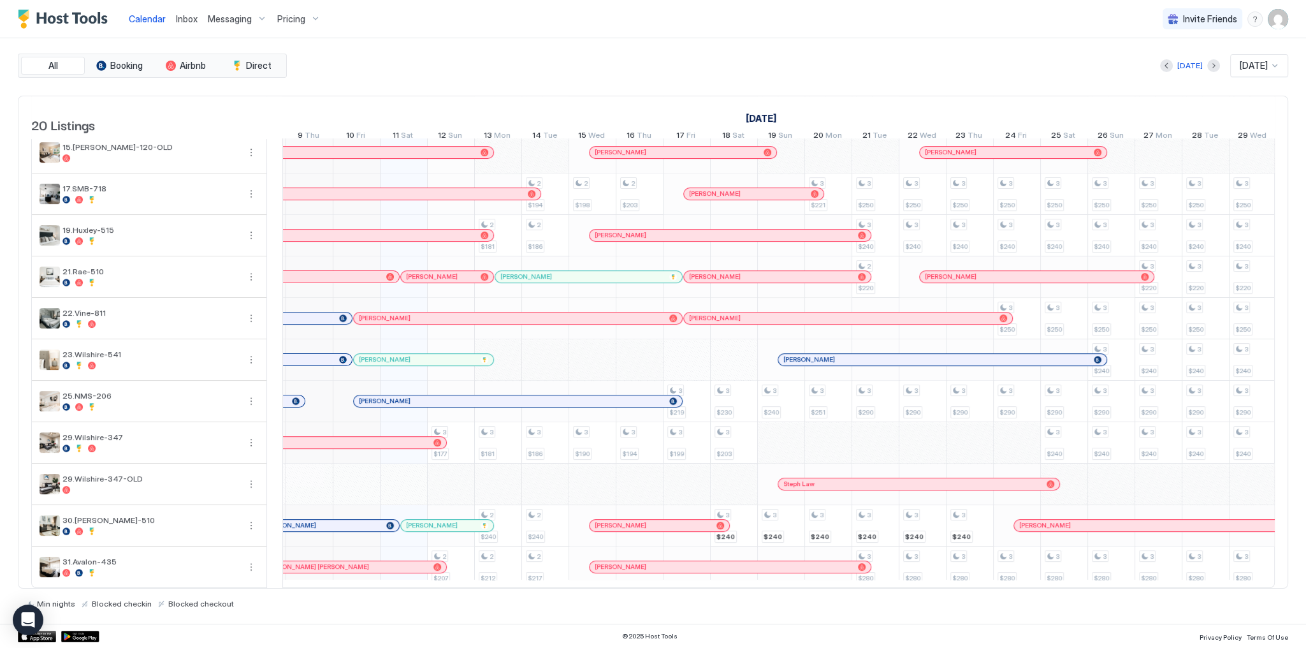
scroll to position [0, 606]
click at [364, 551] on div "[PERSON_NAME] [PERSON_NAME]" at bounding box center [337, 555] width 189 height 14
click at [367, 562] on div "[PERSON_NAME] [PERSON_NAME]" at bounding box center [351, 566] width 164 height 8
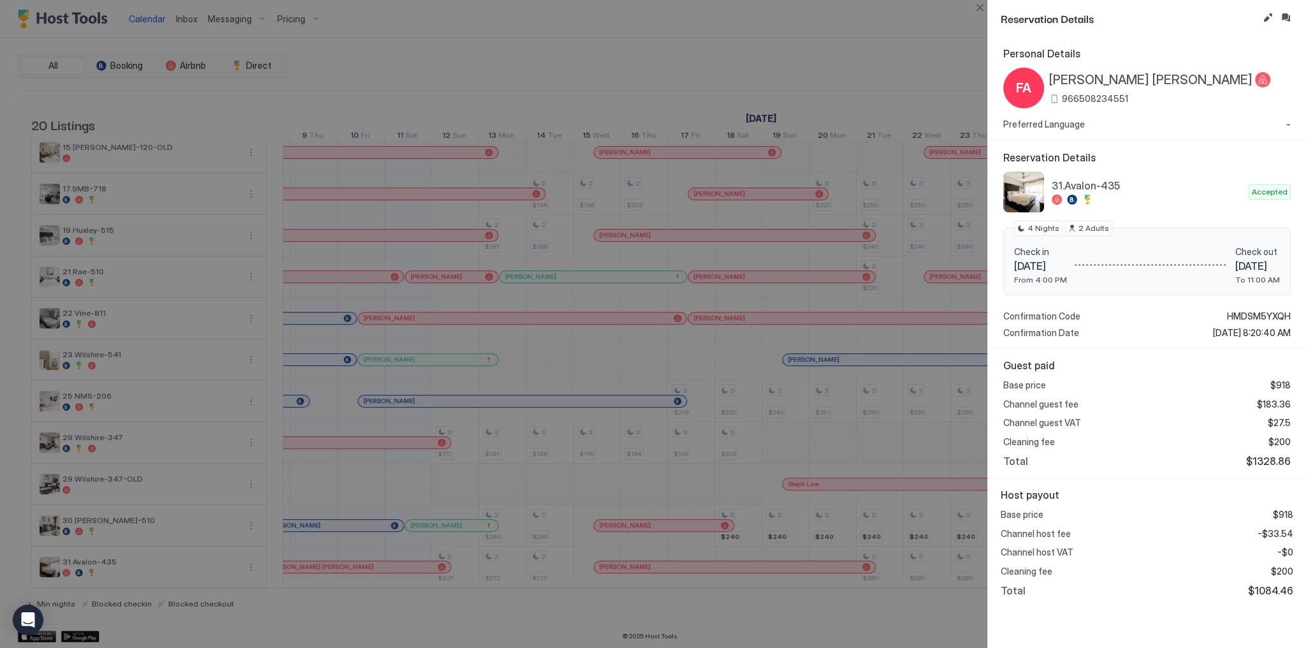
click at [944, 38] on div at bounding box center [653, 324] width 1306 height 648
click at [985, 8] on button "Close" at bounding box center [979, 7] width 15 height 15
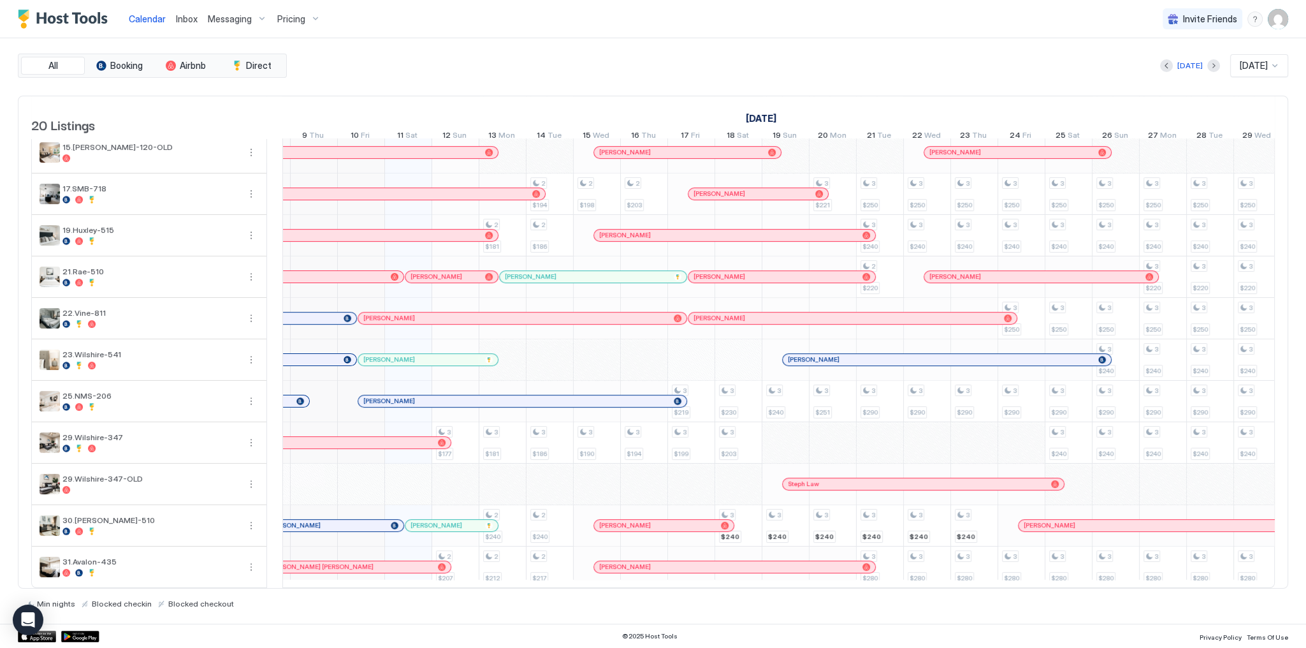
click at [847, 31] on div "Calendar Inbox Messaging Pricing Invite Friends SG" at bounding box center [653, 19] width 1306 height 38
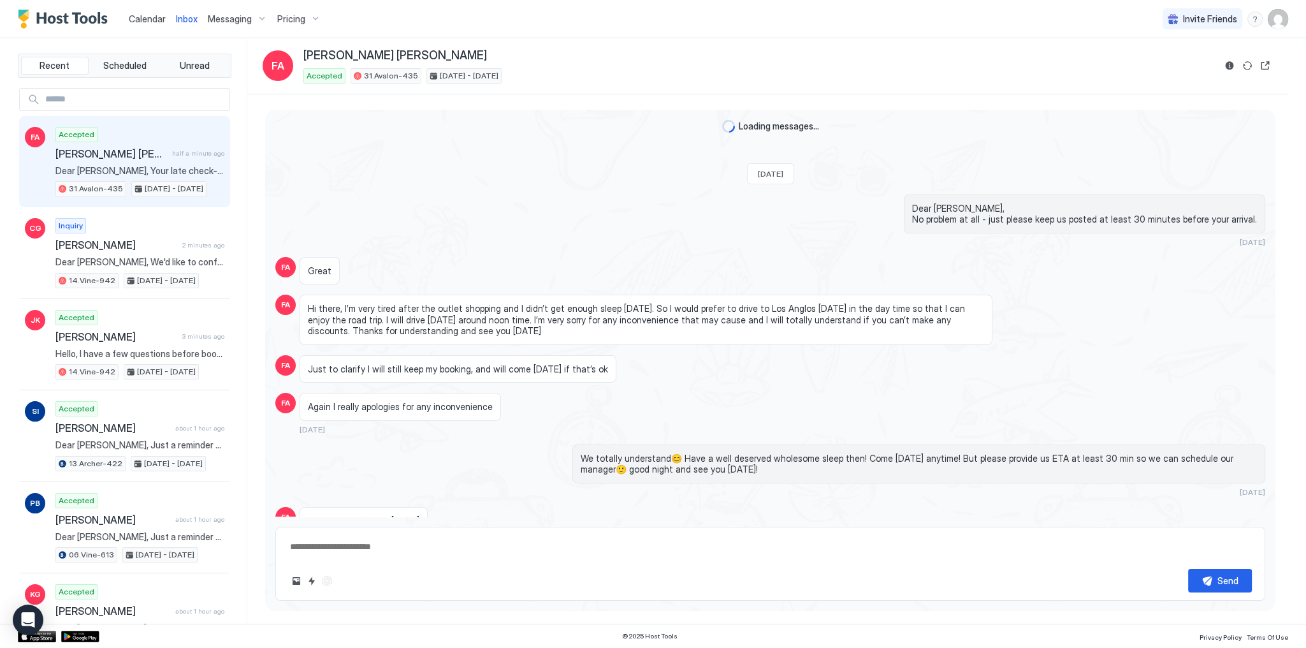
scroll to position [1768, 0]
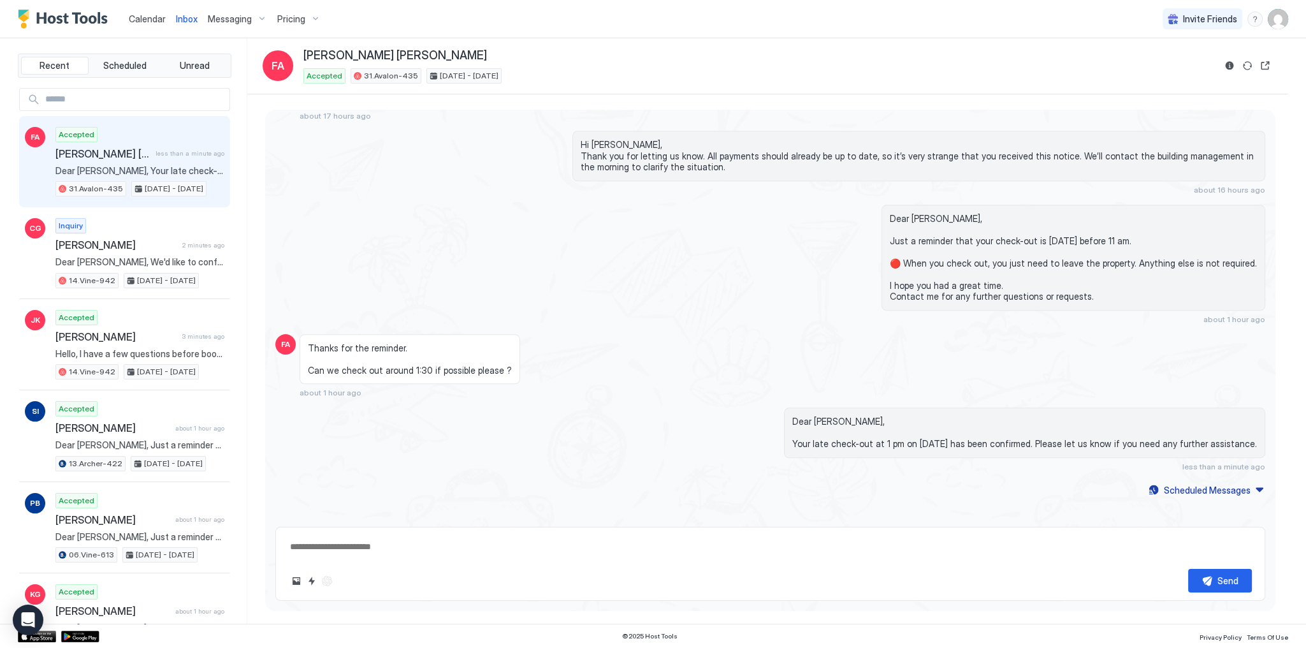
click at [145, 24] on link "Calendar" at bounding box center [147, 18] width 37 height 13
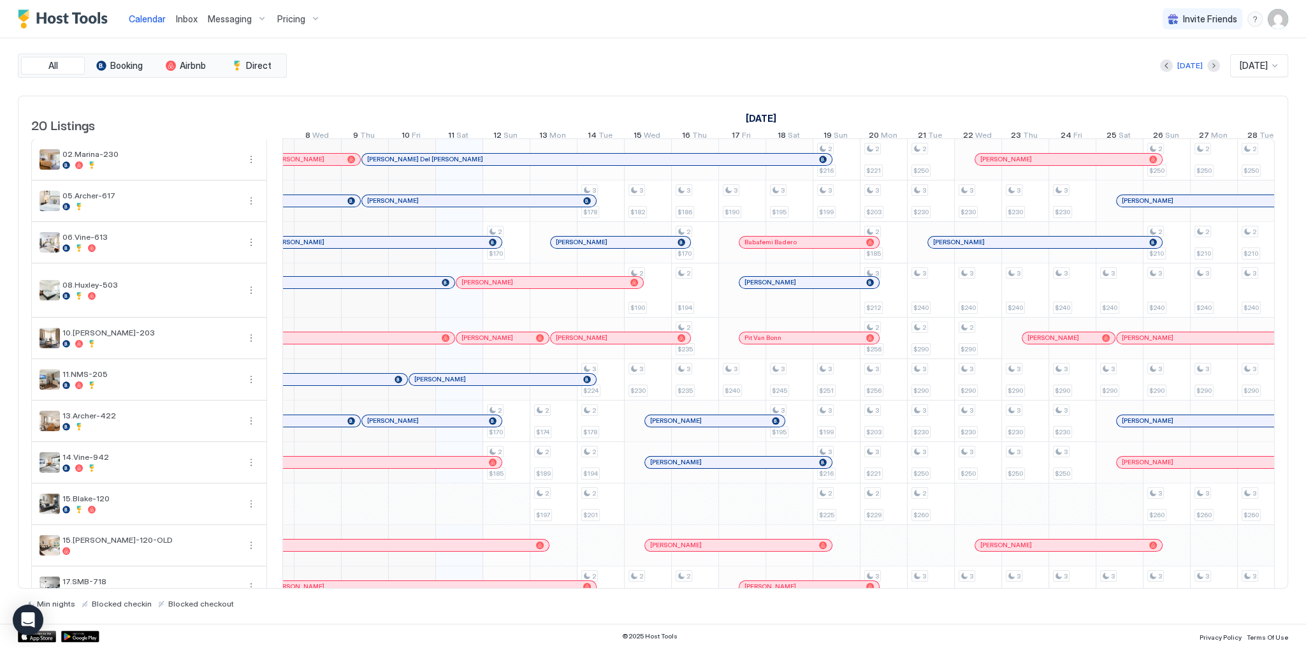
click at [528, 59] on div "Today Oct 2025" at bounding box center [788, 65] width 999 height 23
click at [178, 11] on div "Inbox" at bounding box center [187, 19] width 32 height 24
click at [182, 18] on span "Inbox" at bounding box center [187, 18] width 22 height 11
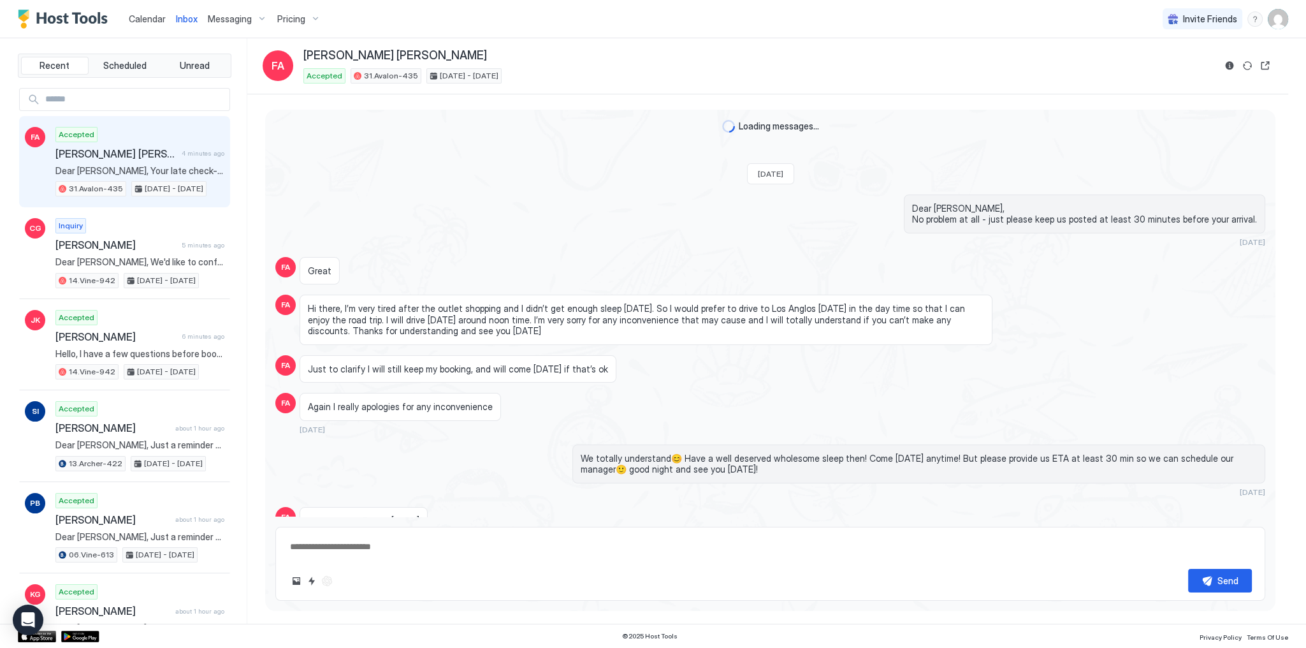
click at [182, 18] on span "Inbox" at bounding box center [187, 18] width 22 height 11
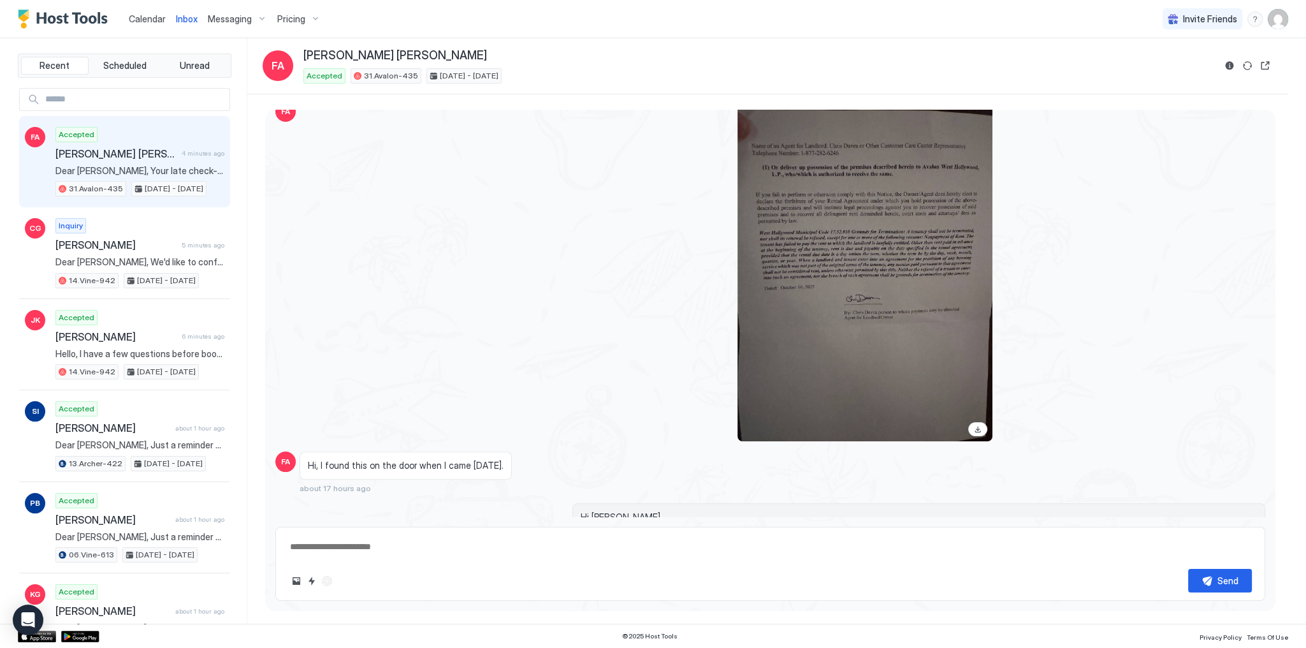
scroll to position [1448, 0]
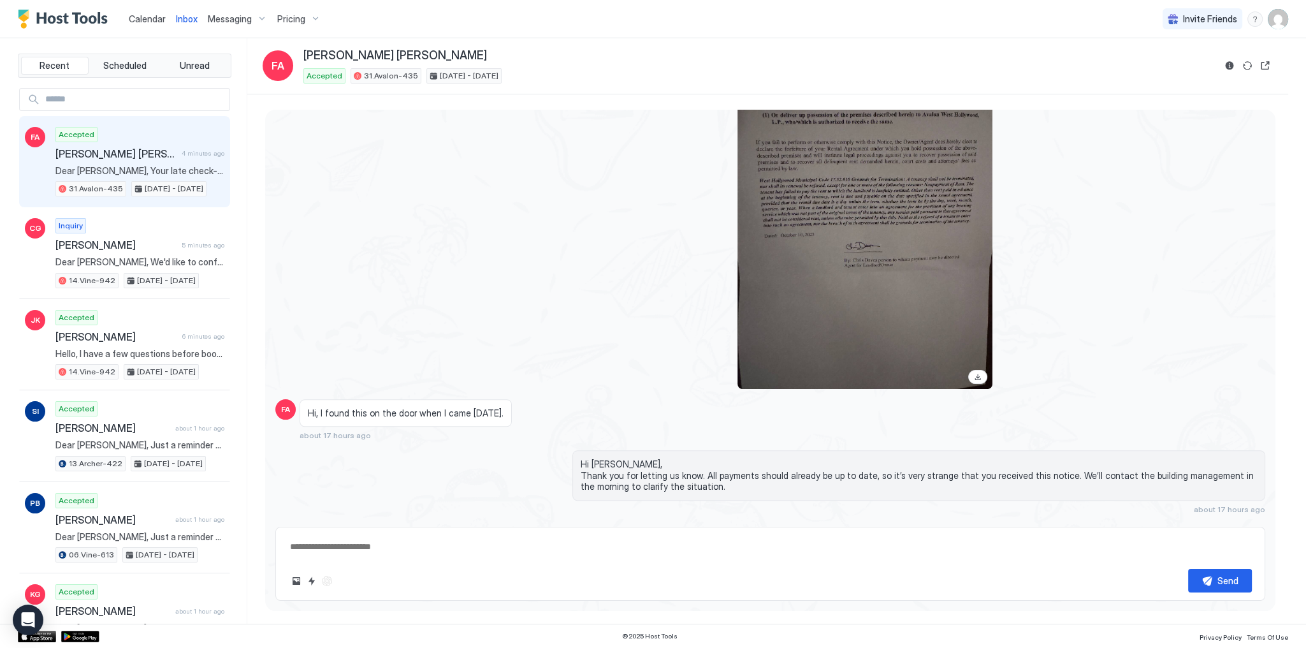
click at [136, 138] on div "Accepted Faisal Alissa 4 minutes ago Dear Faisal, Your late check-out at 1 pm o…" at bounding box center [139, 162] width 169 height 70
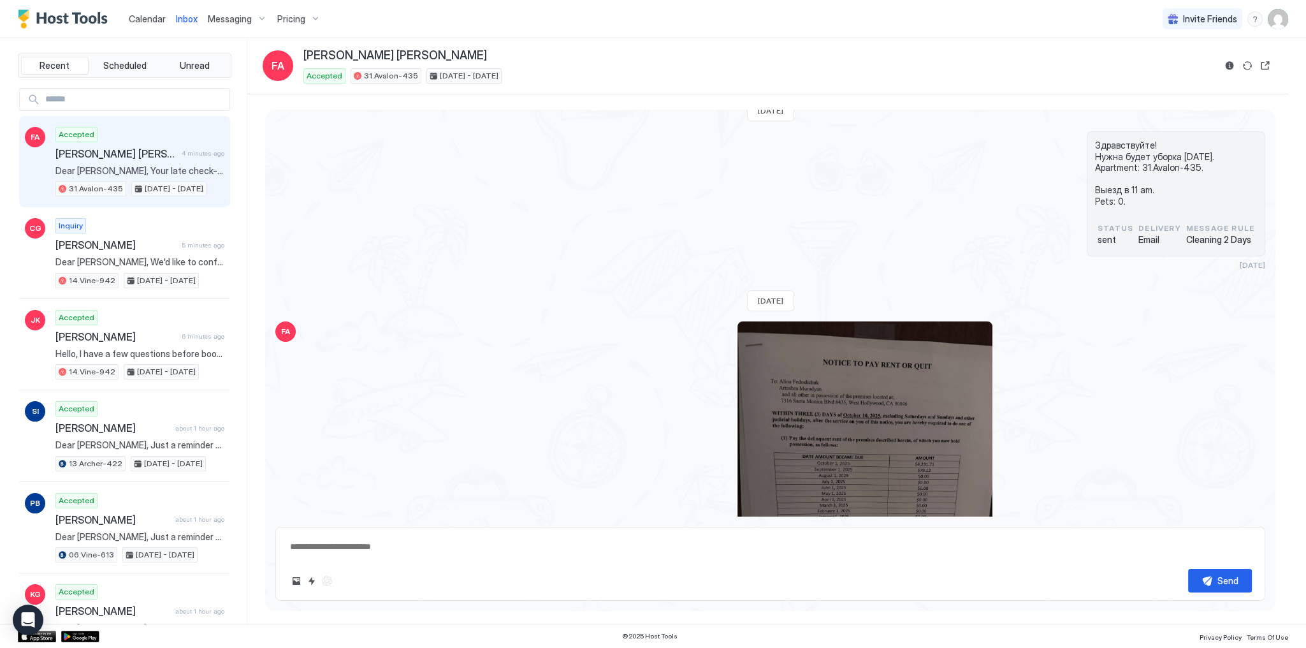
scroll to position [952, 0]
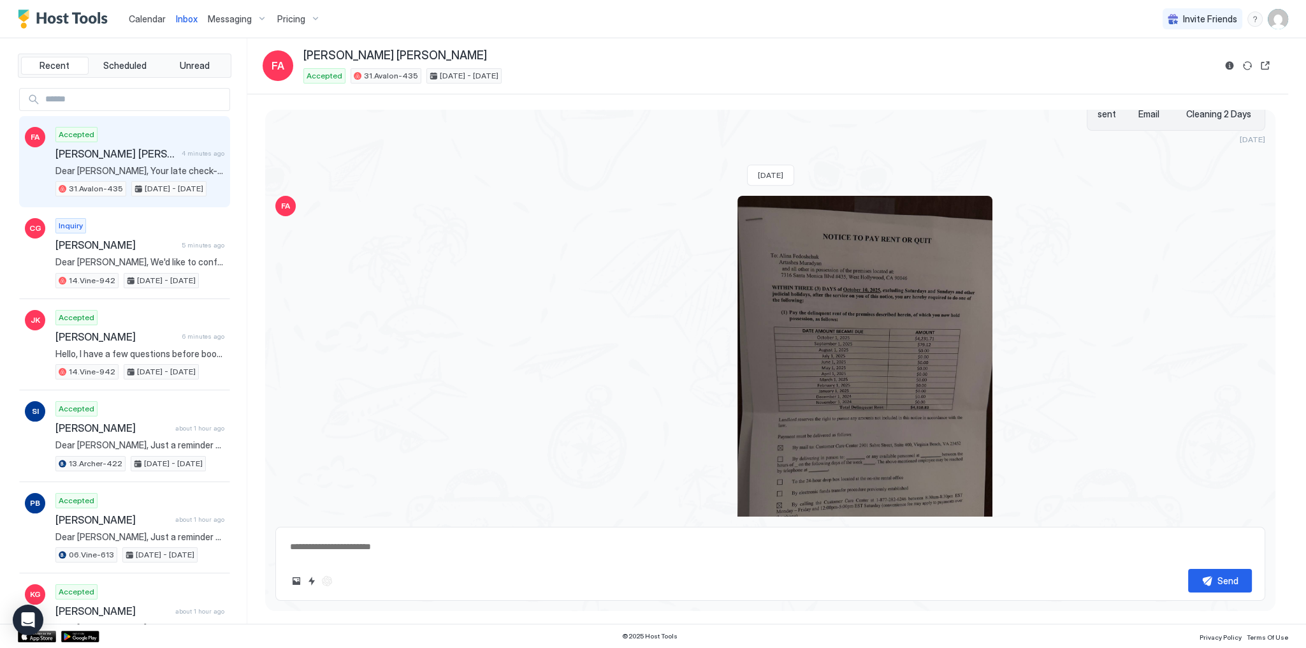
click at [866, 337] on div "View image" at bounding box center [865, 366] width 255 height 340
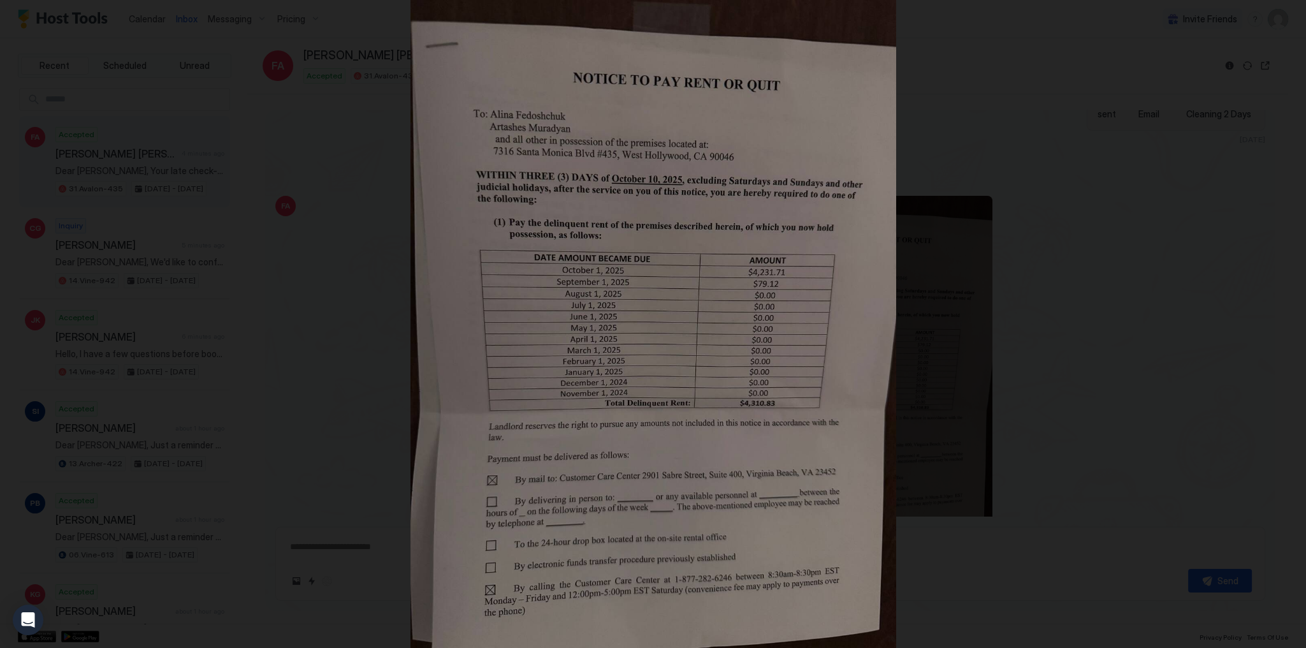
click at [1007, 292] on div at bounding box center [653, 324] width 1306 height 648
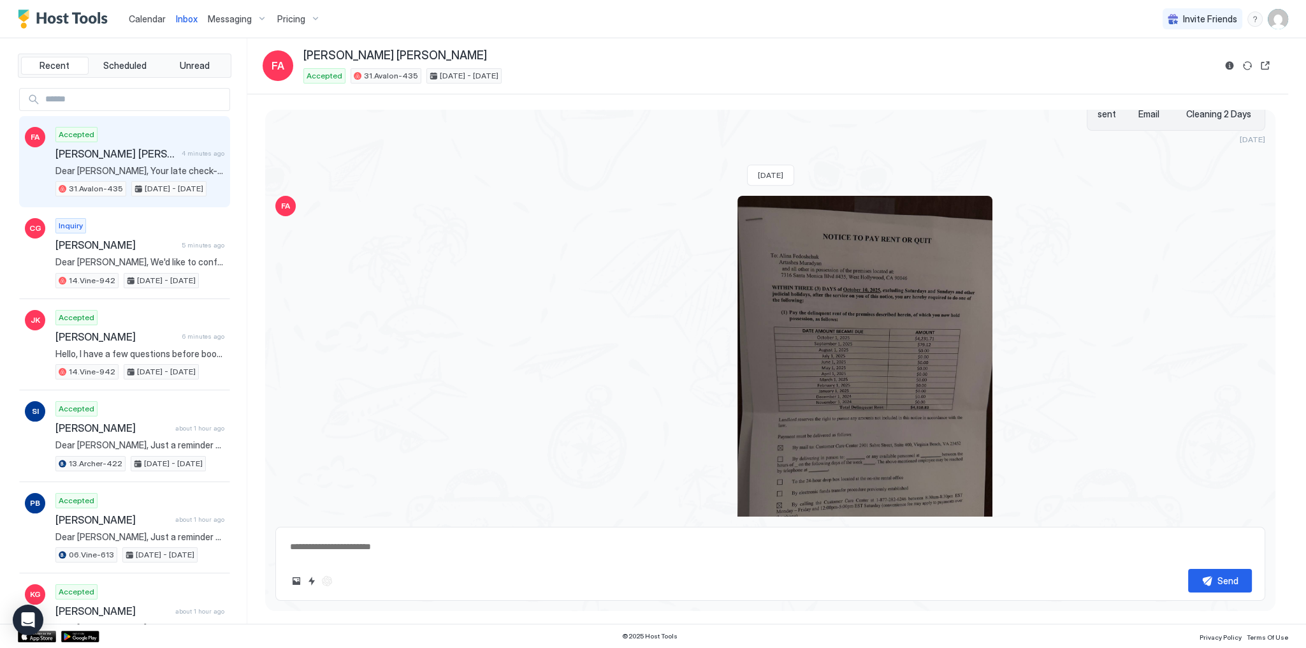
click at [899, 337] on div "View image" at bounding box center [865, 366] width 255 height 340
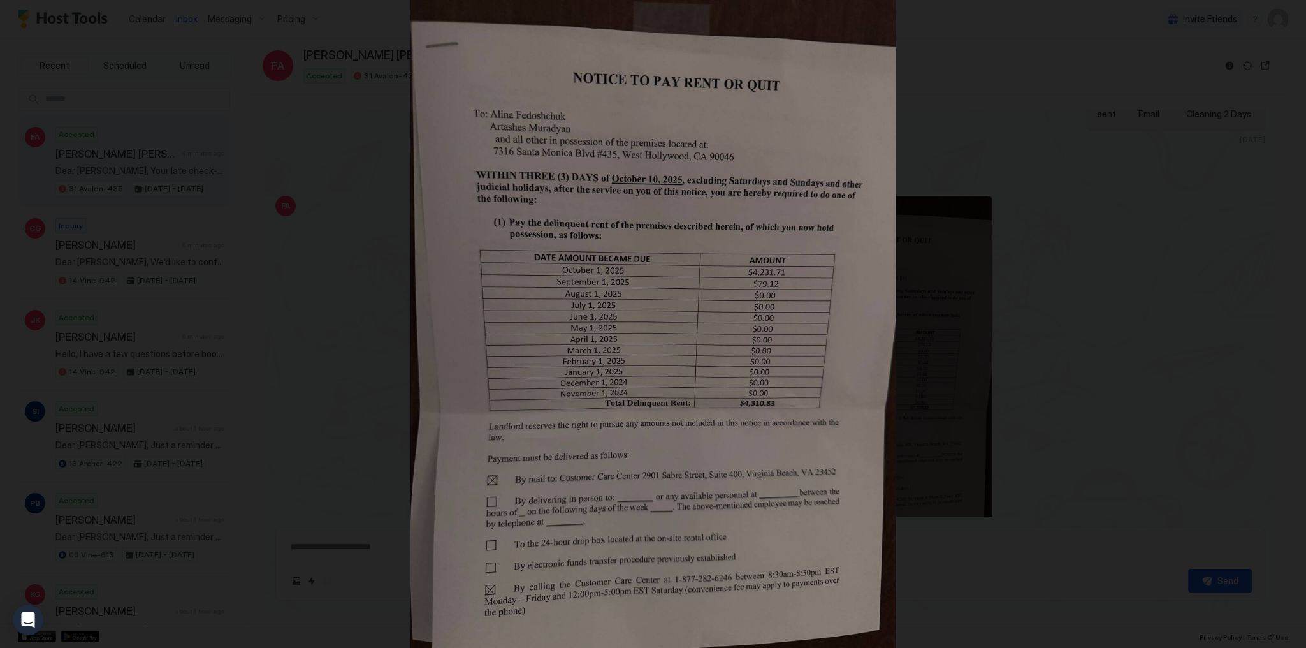
click at [1063, 230] on div at bounding box center [653, 324] width 1306 height 648
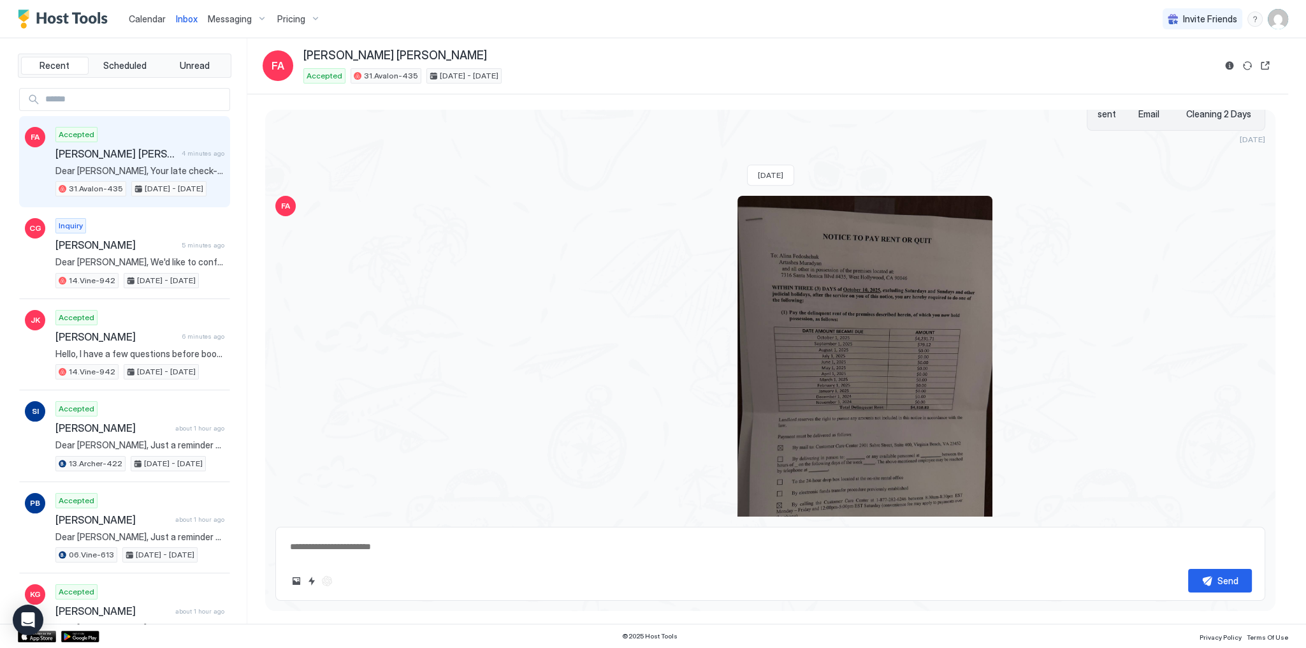
click at [936, 248] on div "View image" at bounding box center [865, 366] width 255 height 340
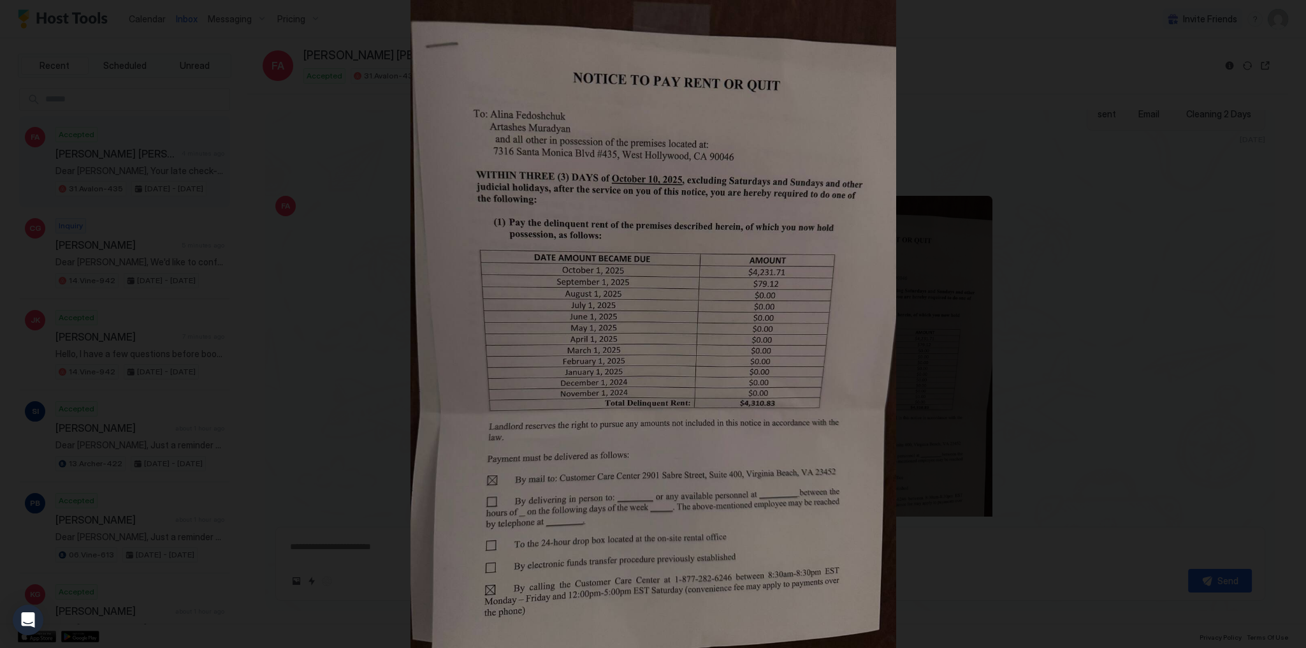
click at [1144, 266] on div at bounding box center [653, 324] width 1306 height 648
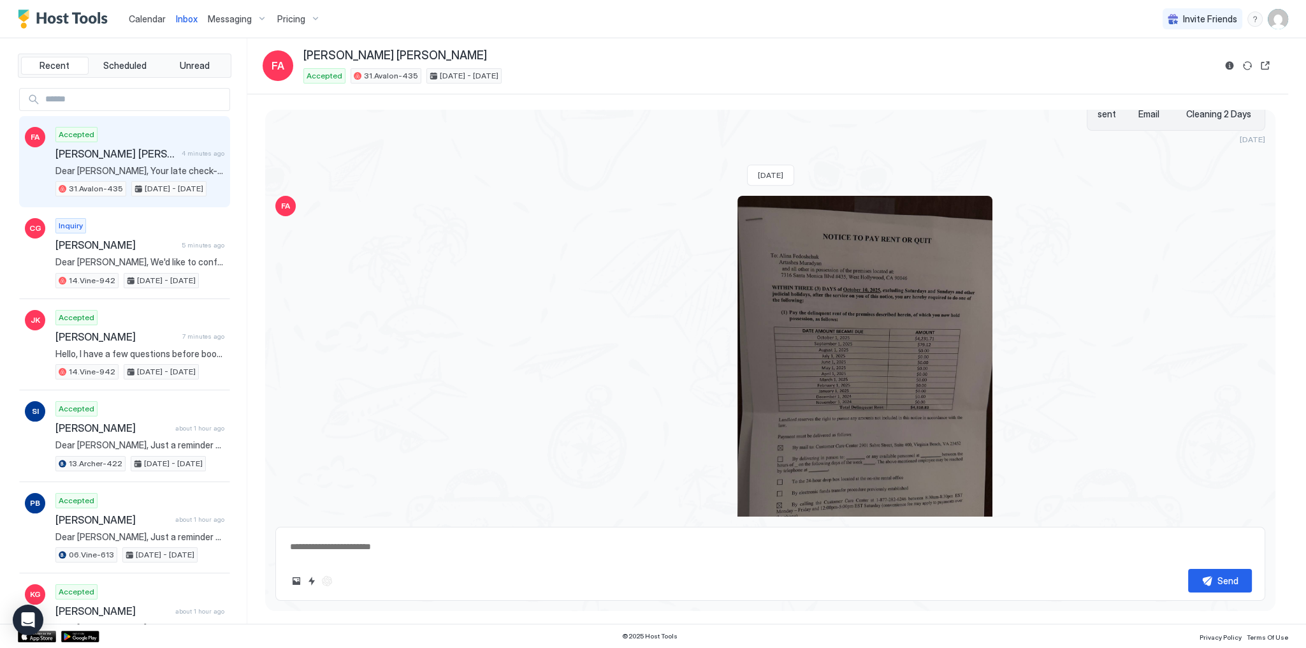
click at [622, 258] on div at bounding box center [646, 366] width 693 height 340
click at [140, 20] on span "Calendar" at bounding box center [147, 18] width 37 height 11
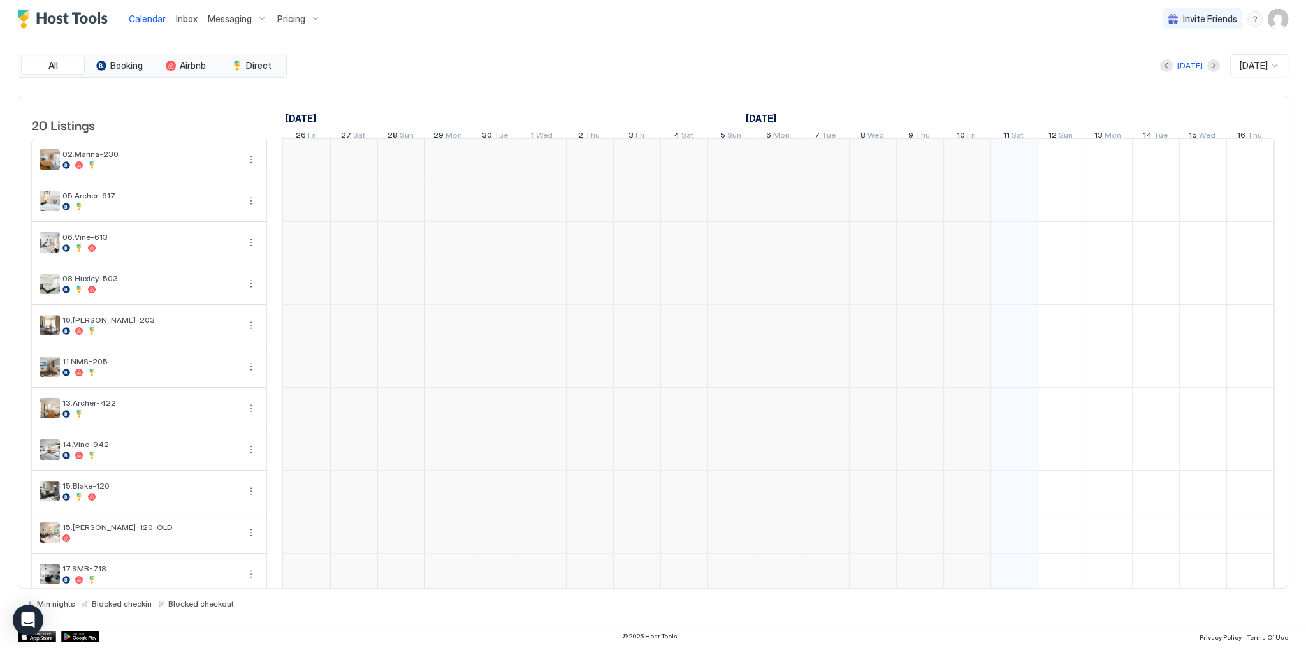
click at [140, 20] on span "Calendar" at bounding box center [147, 18] width 37 height 11
click at [544, 64] on div "Today Oct 2025" at bounding box center [788, 65] width 999 height 23
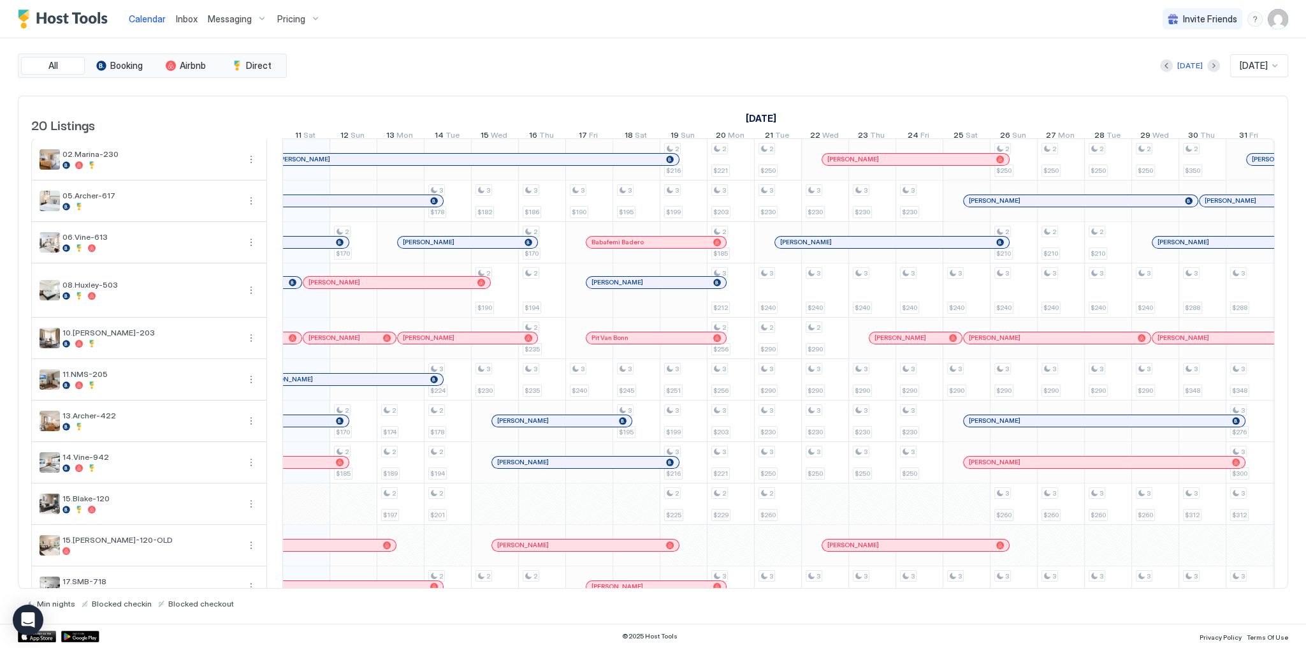
drag, startPoint x: 672, startPoint y: 113, endPoint x: 662, endPoint y: 105, distance: 12.7
click at [671, 113] on div "October 2025" at bounding box center [541, 118] width 1462 height 18
click at [168, 15] on div "Calendar" at bounding box center [147, 19] width 47 height 24
click at [171, 15] on div "Inbox" at bounding box center [187, 19] width 32 height 24
click at [181, 16] on span "Inbox" at bounding box center [187, 18] width 22 height 11
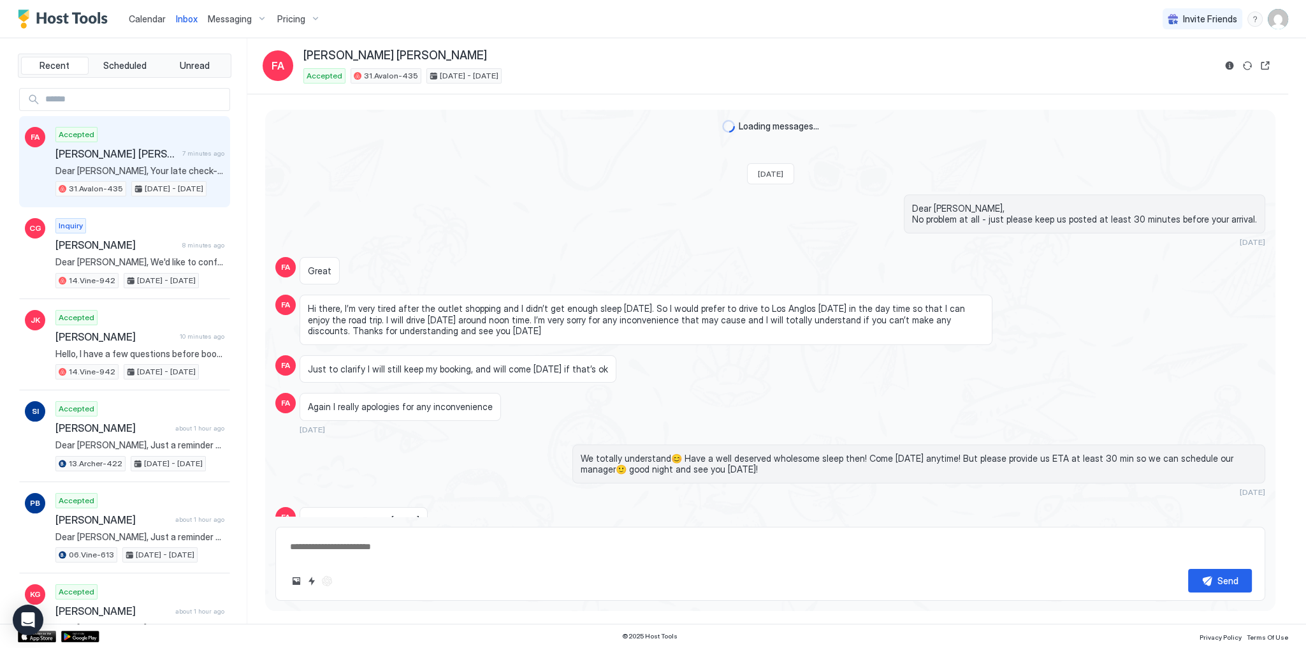
click at [181, 16] on span "Inbox" at bounding box center [187, 18] width 22 height 11
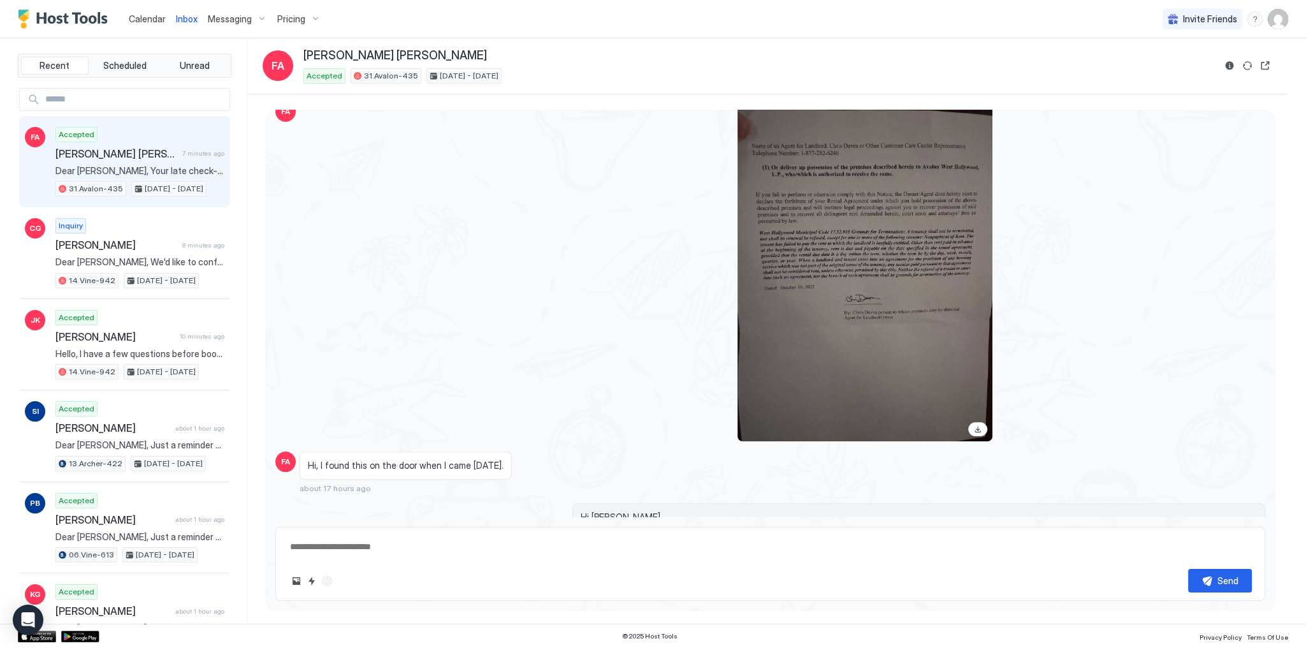
scroll to position [1448, 0]
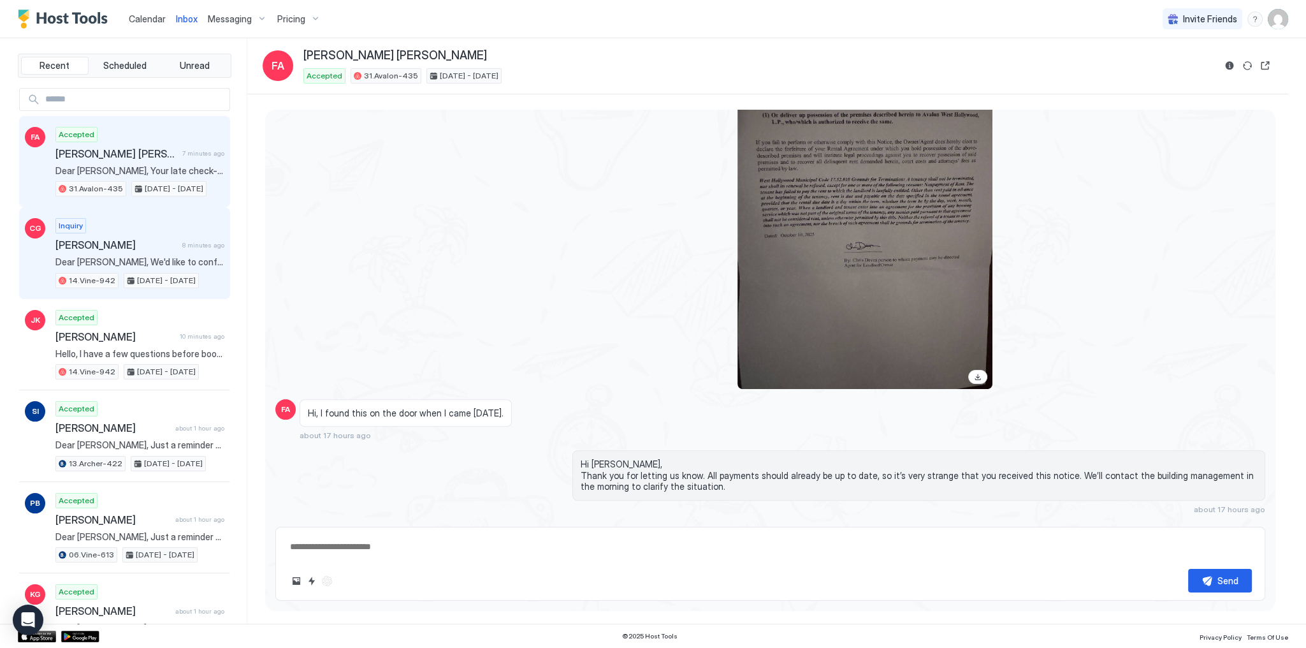
click at [151, 219] on div "Inquiry Carol Goess 8 minutes ago Dear Carol Goess, We'd like to confirm the ap…" at bounding box center [139, 253] width 169 height 70
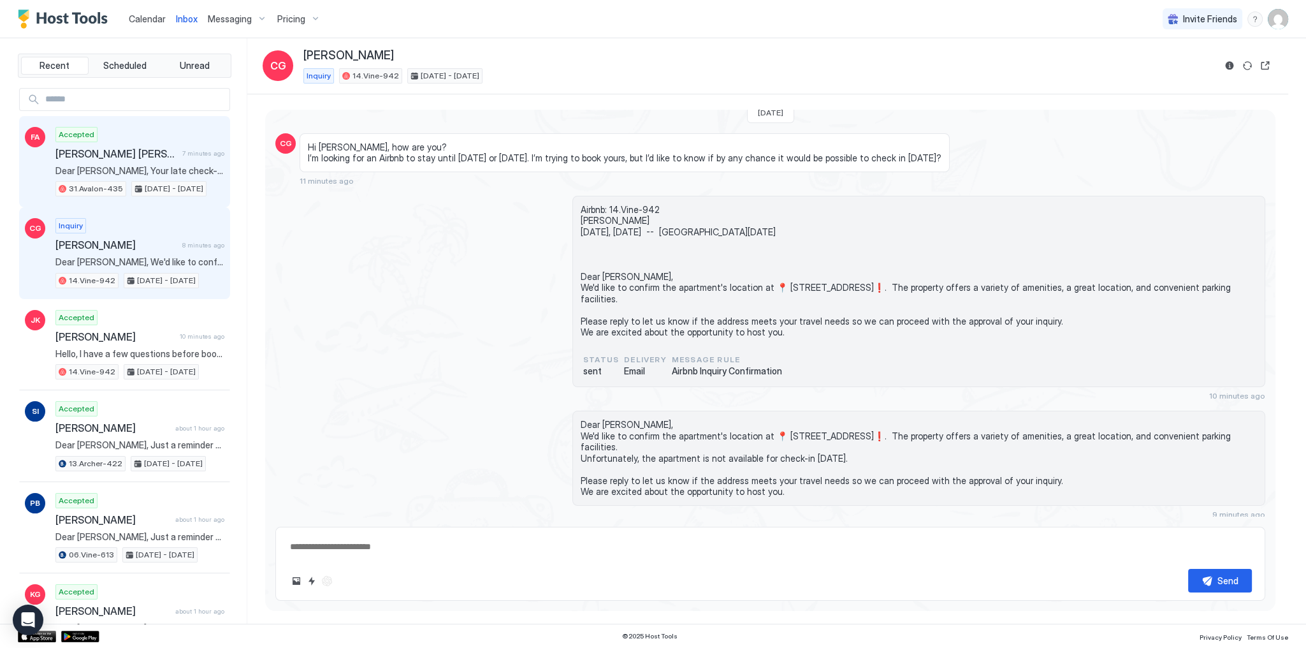
click at [146, 156] on span "[PERSON_NAME] [PERSON_NAME]" at bounding box center [116, 153] width 122 height 13
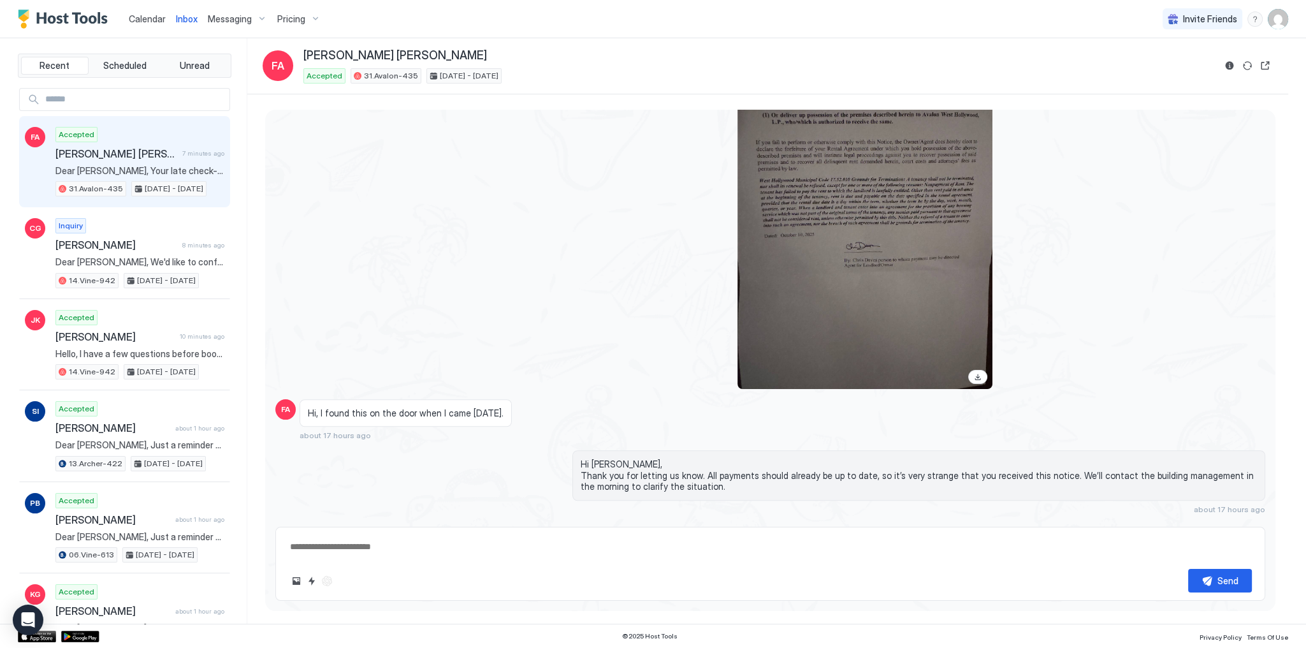
scroll to position [1768, 0]
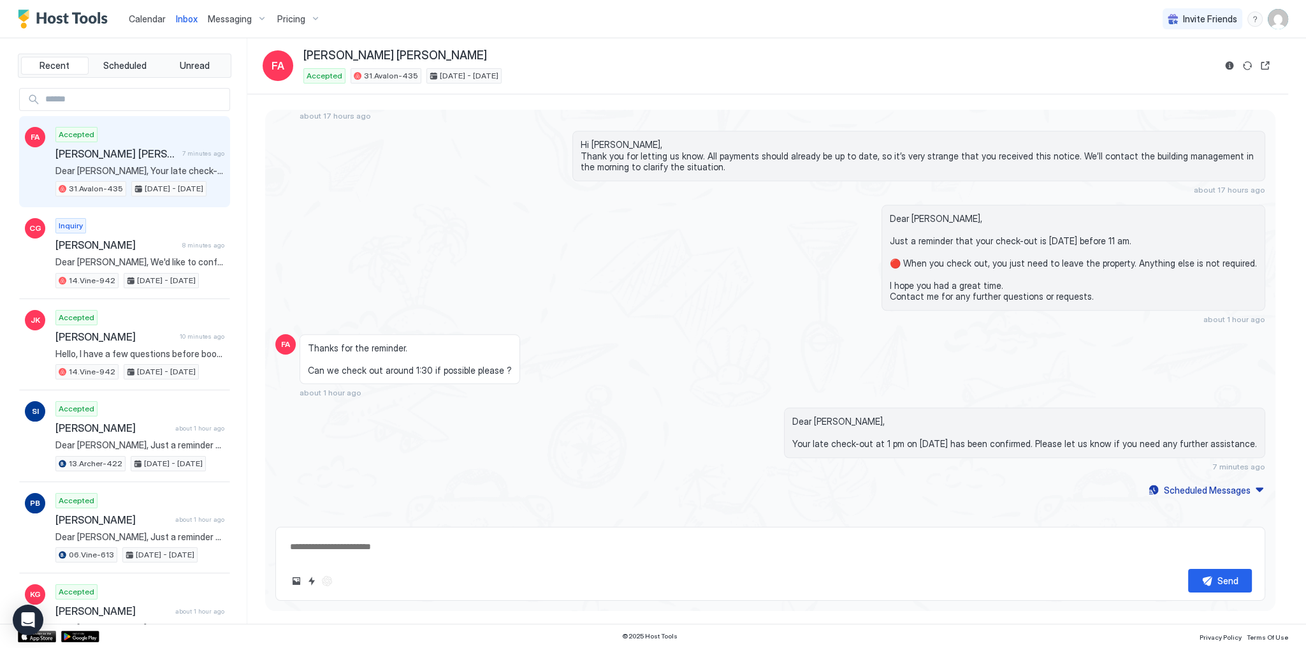
click at [150, 18] on span "Calendar" at bounding box center [147, 18] width 37 height 11
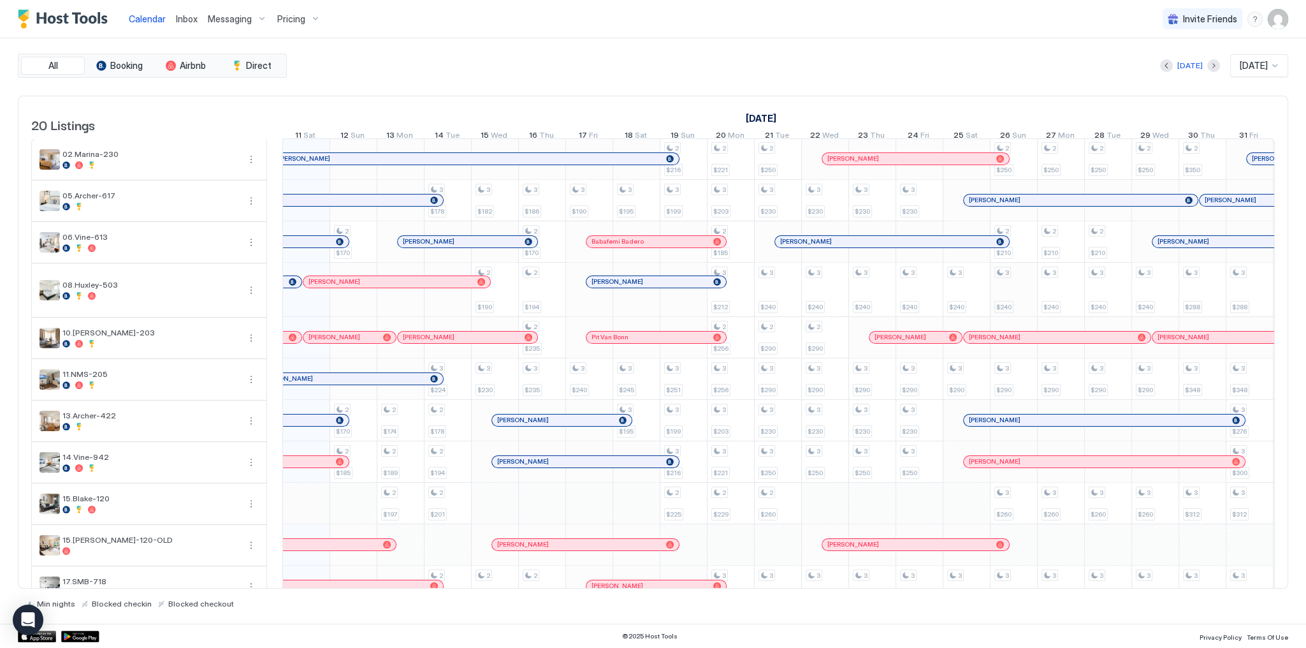
scroll to position [0, 708]
click at [775, 66] on div "Today Oct 2025" at bounding box center [788, 65] width 999 height 23
click at [171, 20] on div "Inbox" at bounding box center [187, 19] width 32 height 24
click at [193, 23] on span "Inbox" at bounding box center [187, 18] width 22 height 11
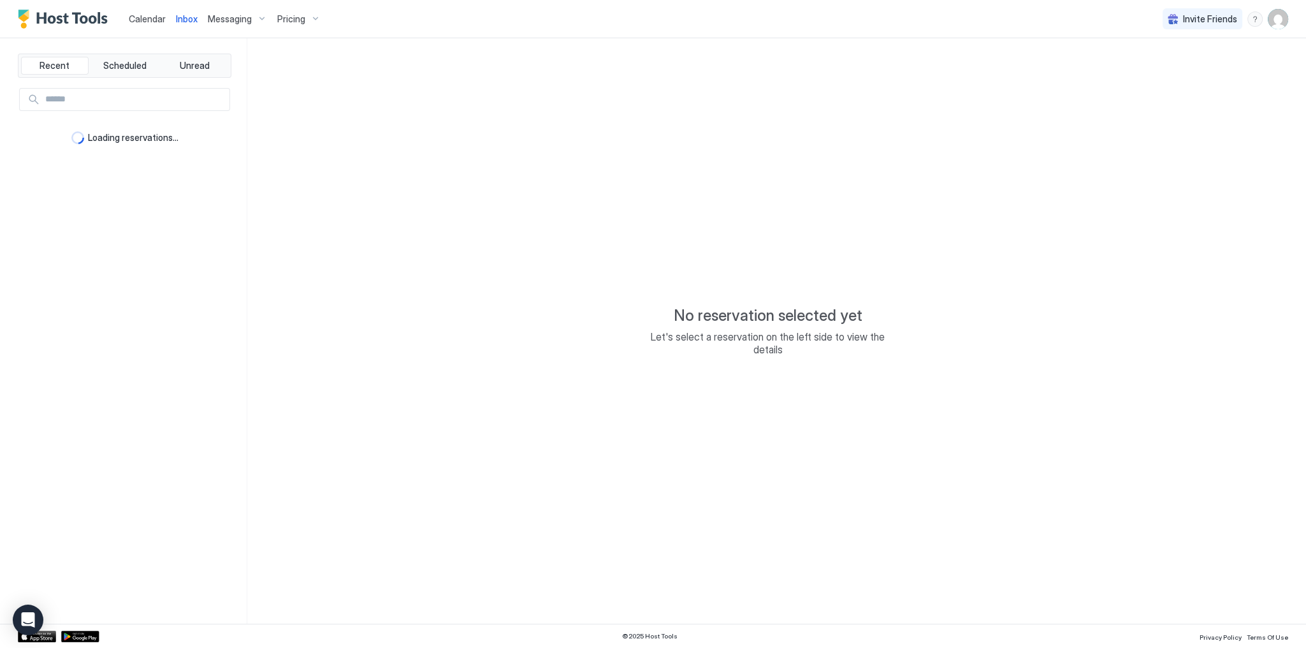
click at [189, 18] on span "Inbox" at bounding box center [187, 18] width 22 height 11
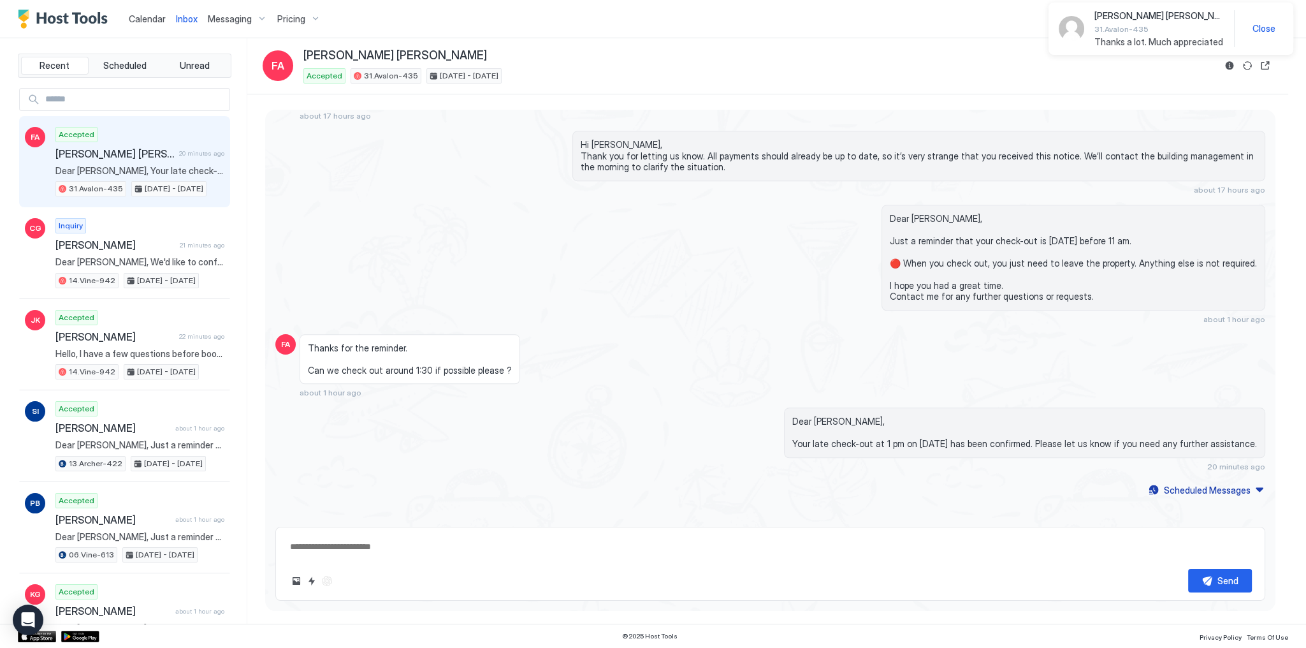
scroll to position [1757, 0]
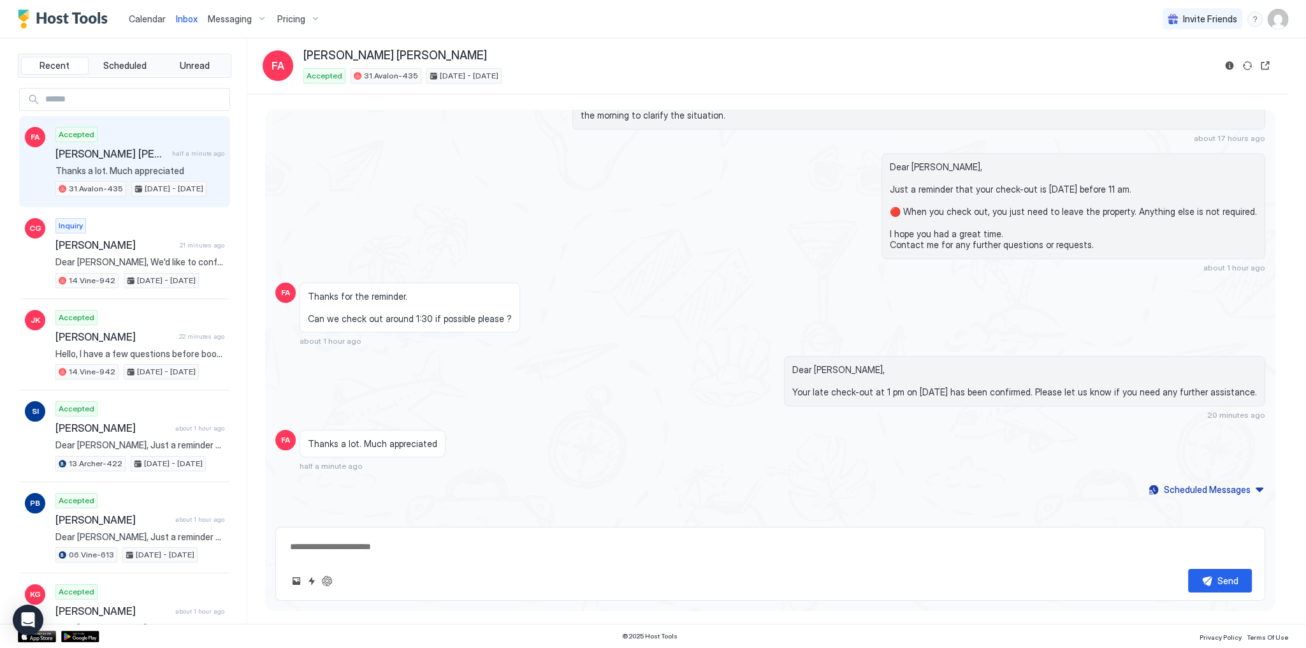
type textarea "*"
click at [676, 392] on div "Dear Faisal, Your late check-out at 1 pm on October 12 has been confirmed. Plea…" at bounding box center [918, 388] width 693 height 64
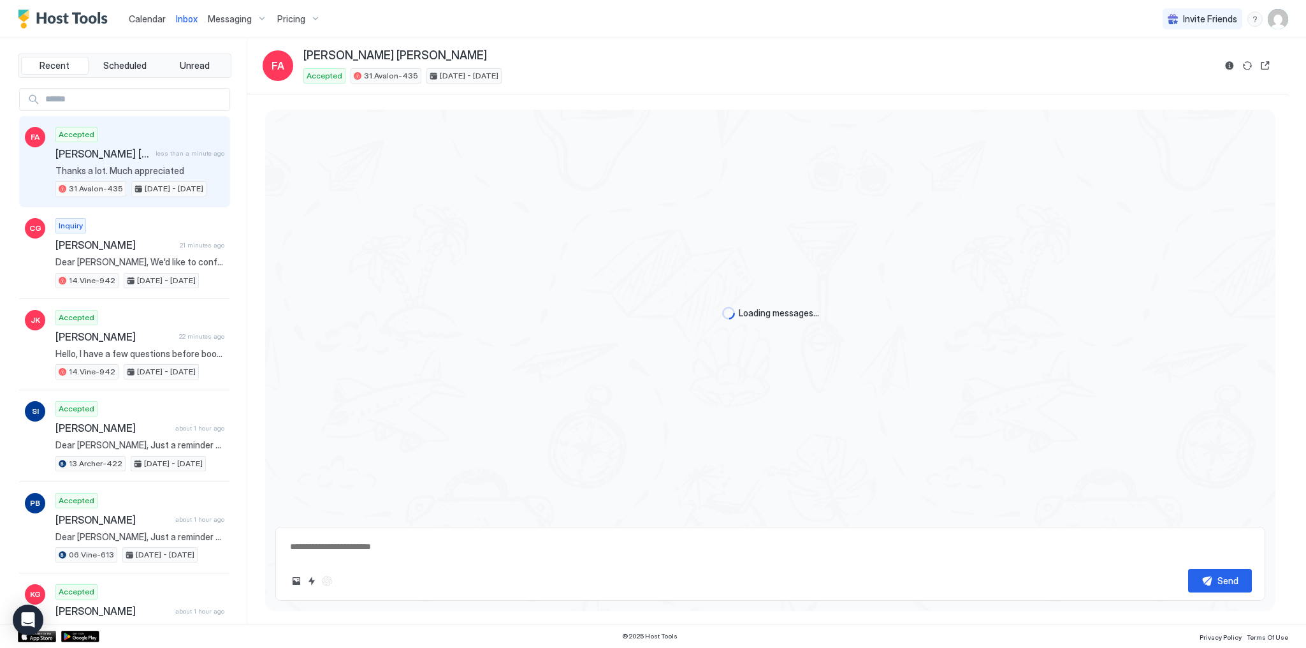
type textarea "*"
